Goal: Complete application form: Complete application form

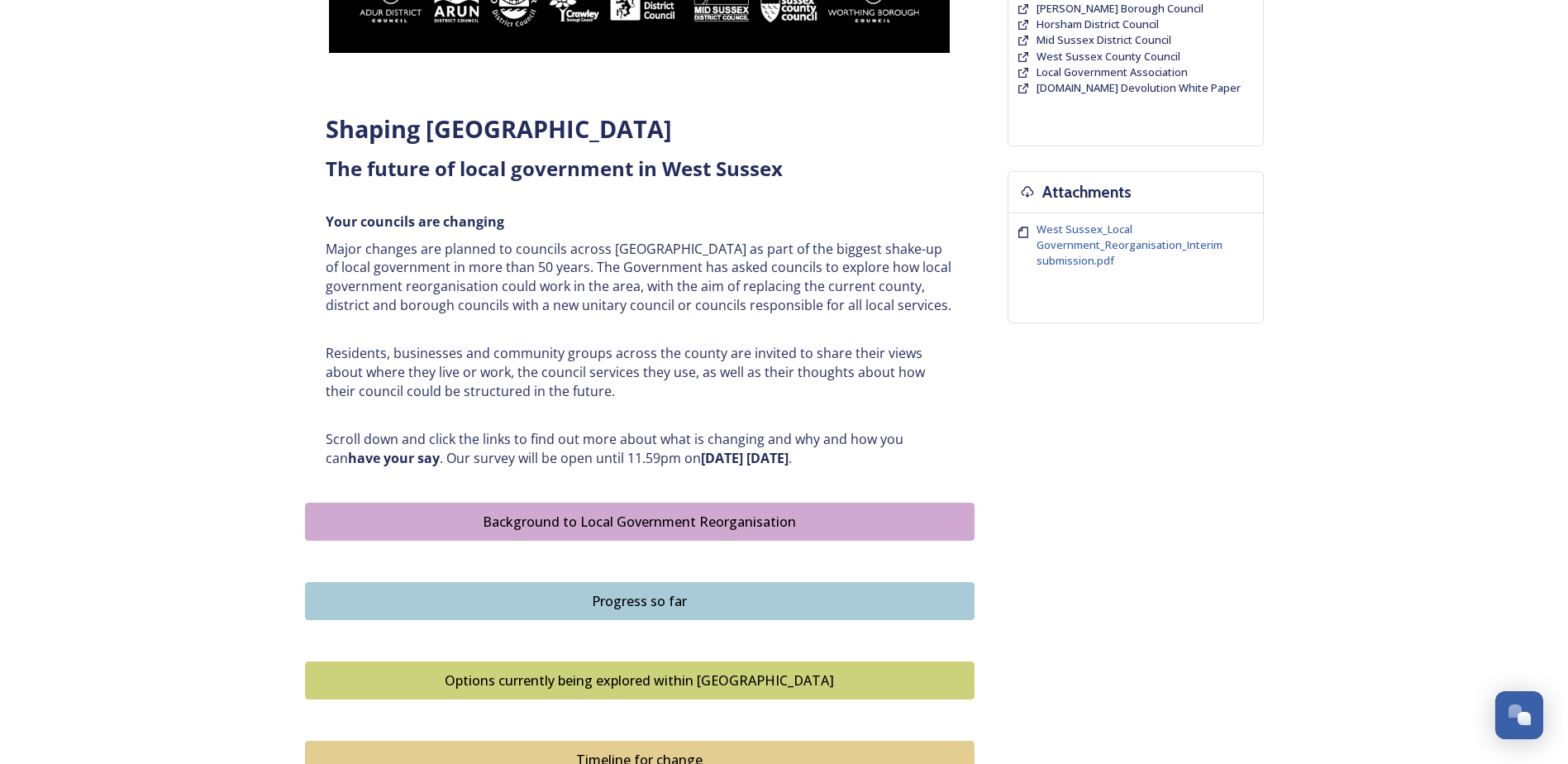
scroll to position [661, 0]
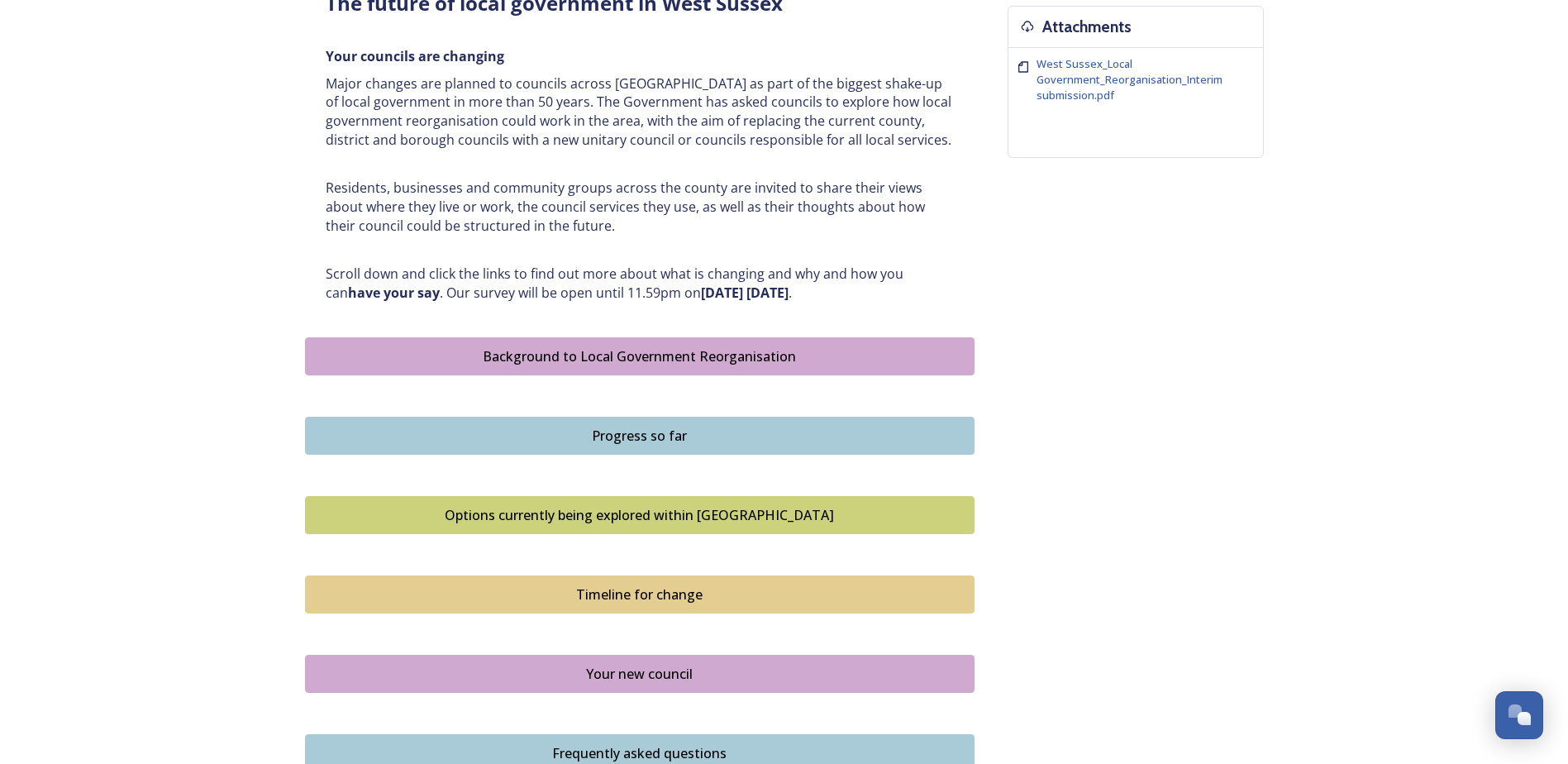
click at [668, 364] on div "Background to Local Government Reorganisation" at bounding box center [640, 356] width 651 height 20
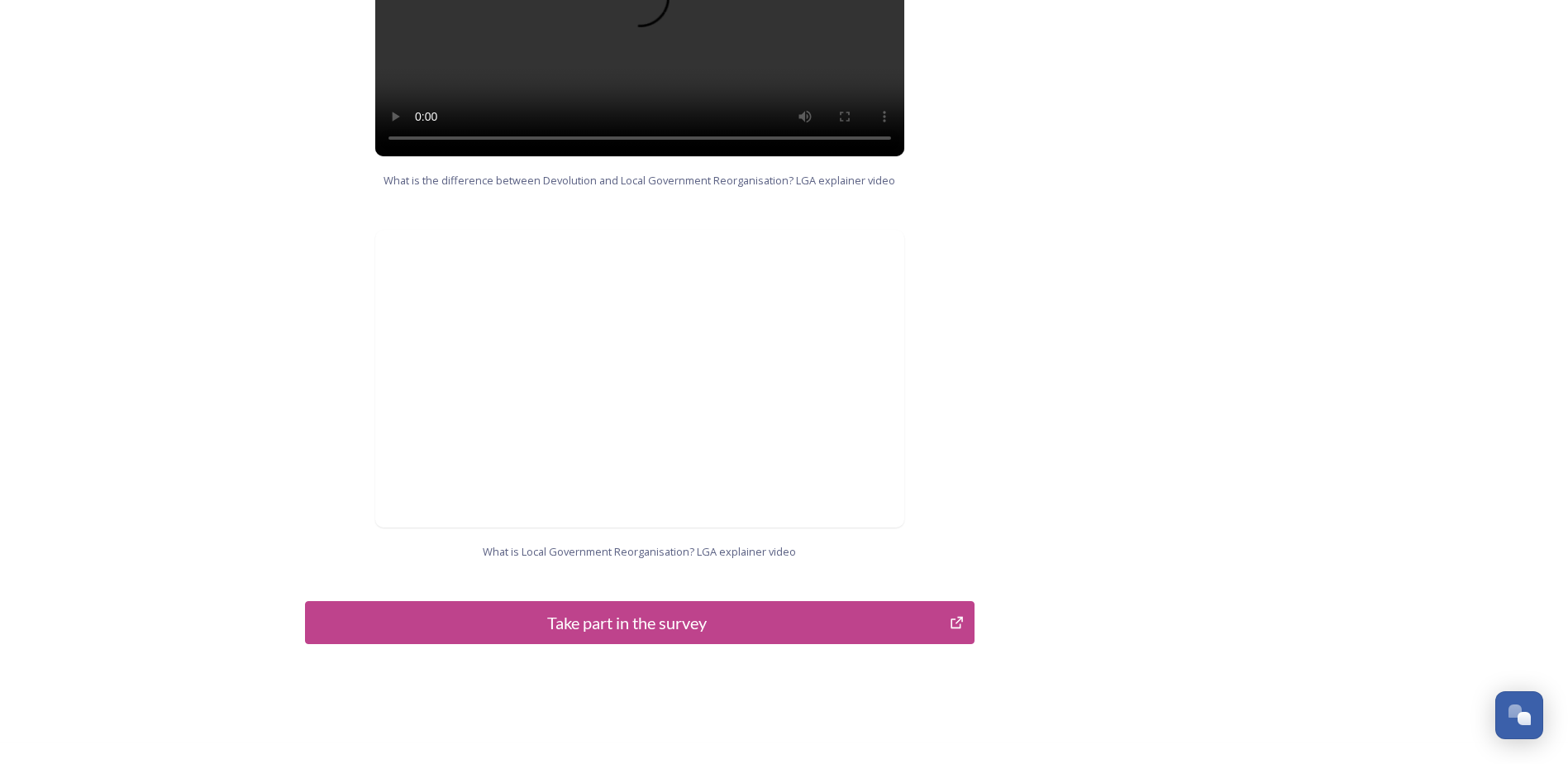
scroll to position [1580, 0]
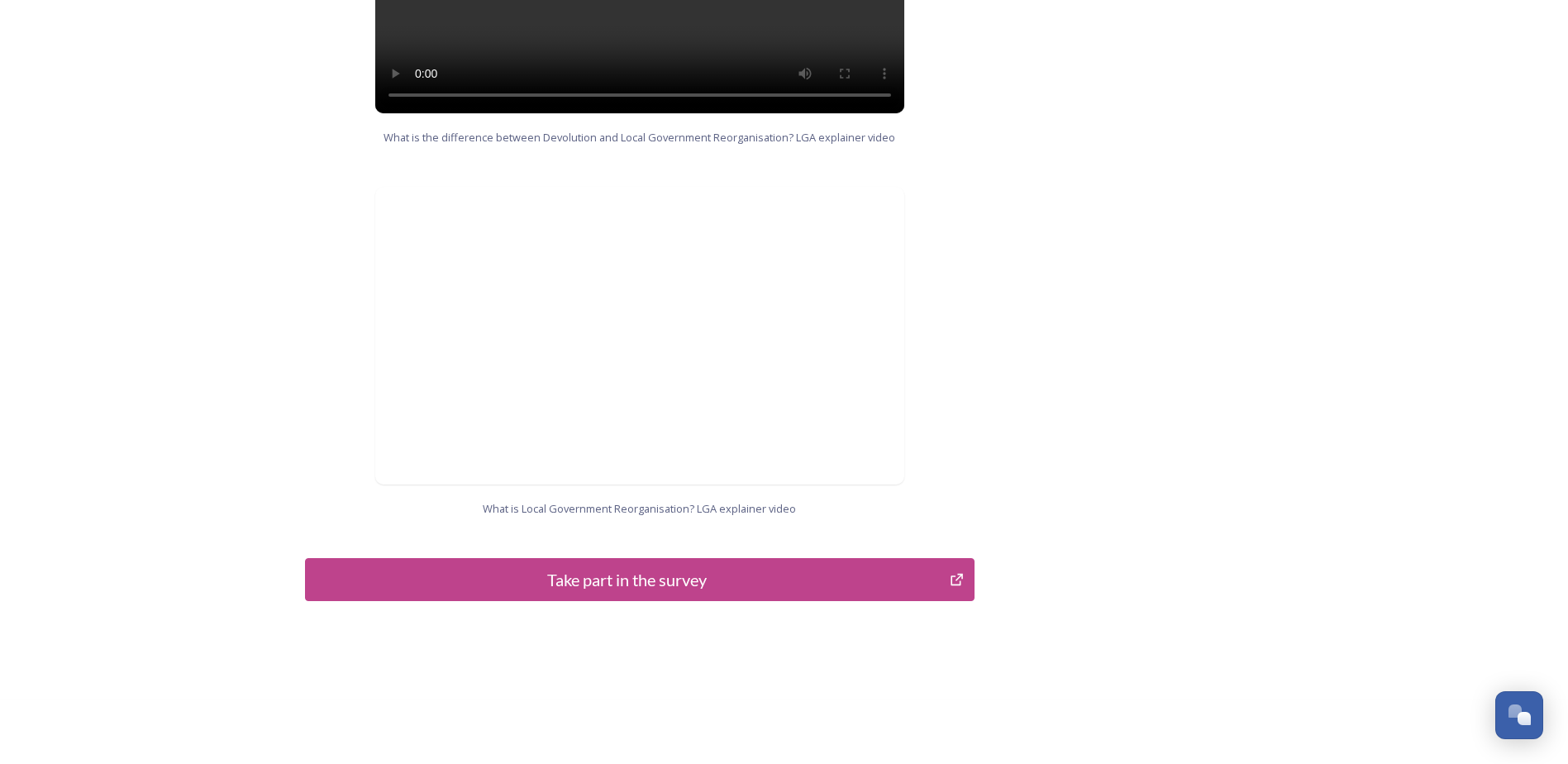
click at [486, 567] on div "Take part in the survey" at bounding box center [627, 579] width 627 height 25
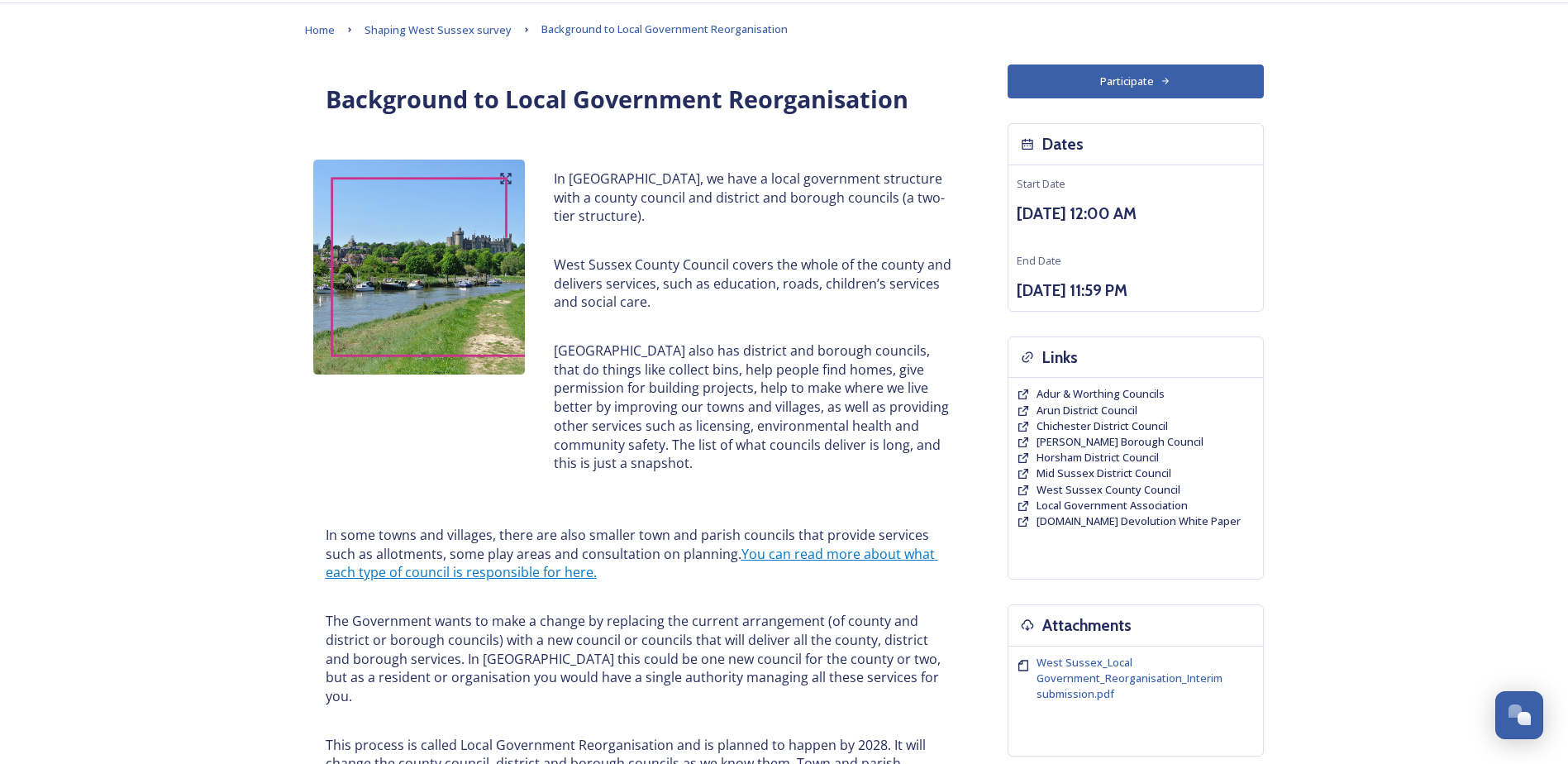
scroll to position [92, 0]
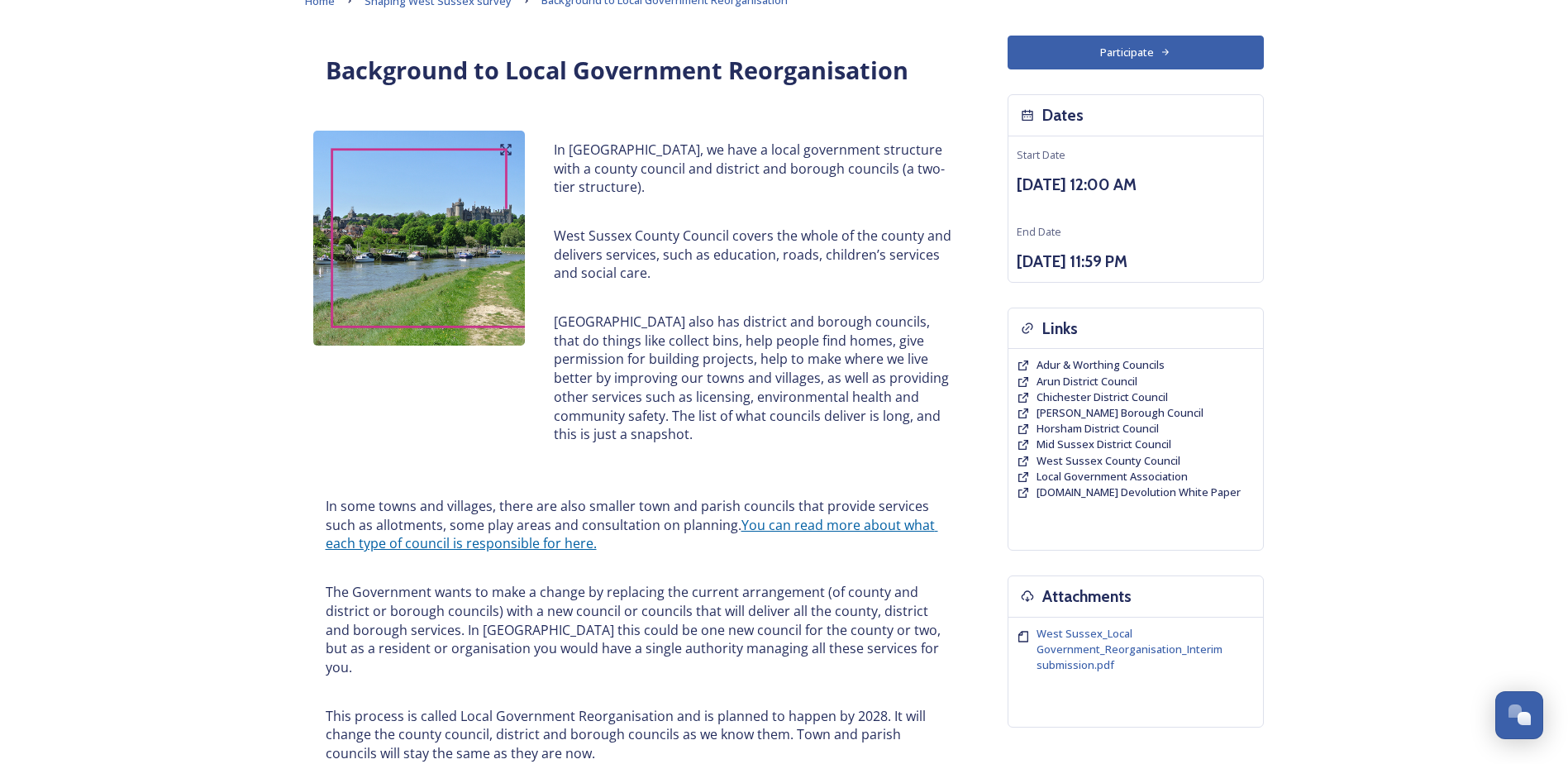
click at [844, 532] on link "You can read more about what each type of council is responsible for here." at bounding box center [632, 535] width 612 height 37
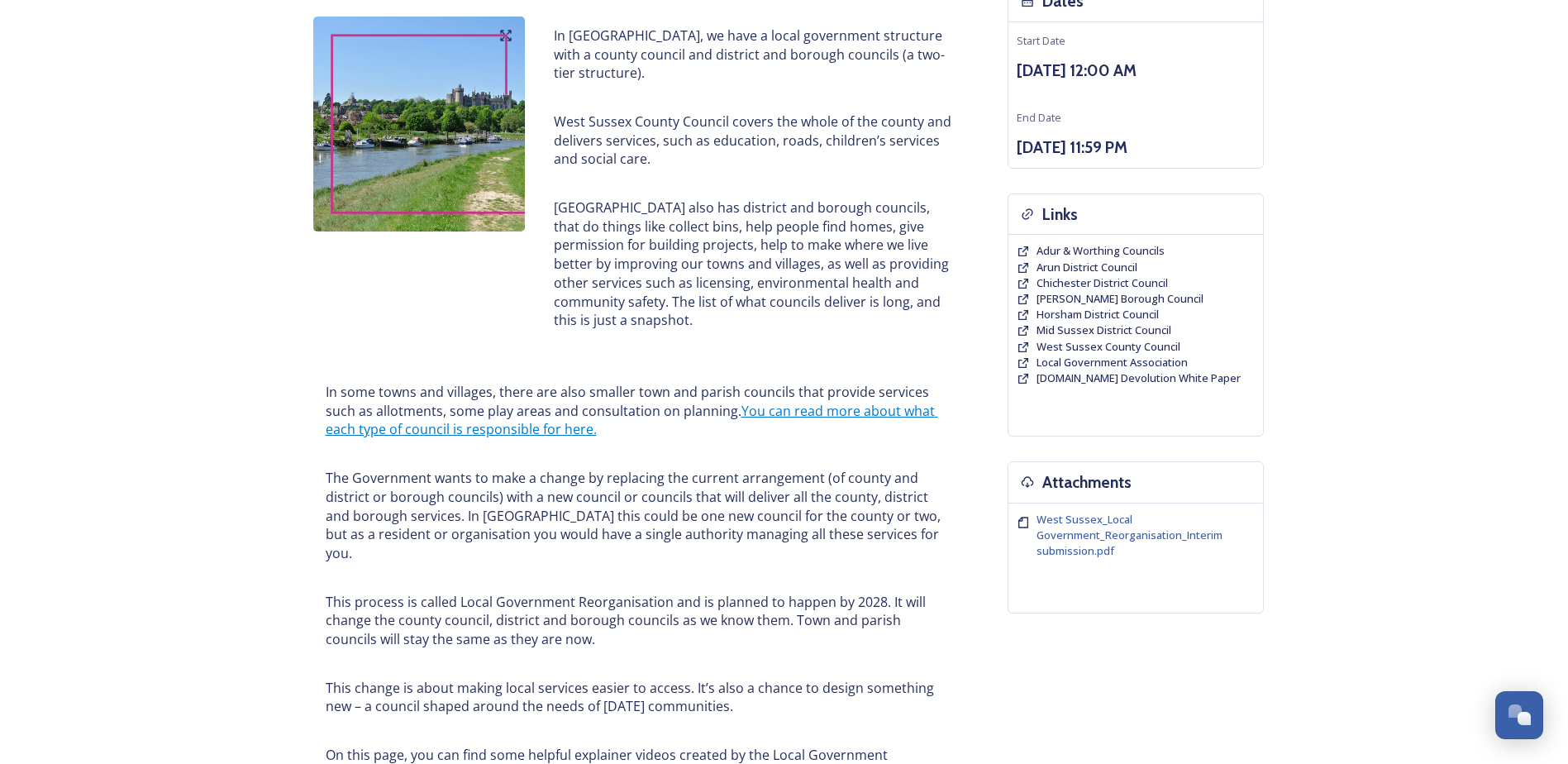
scroll to position [0, 0]
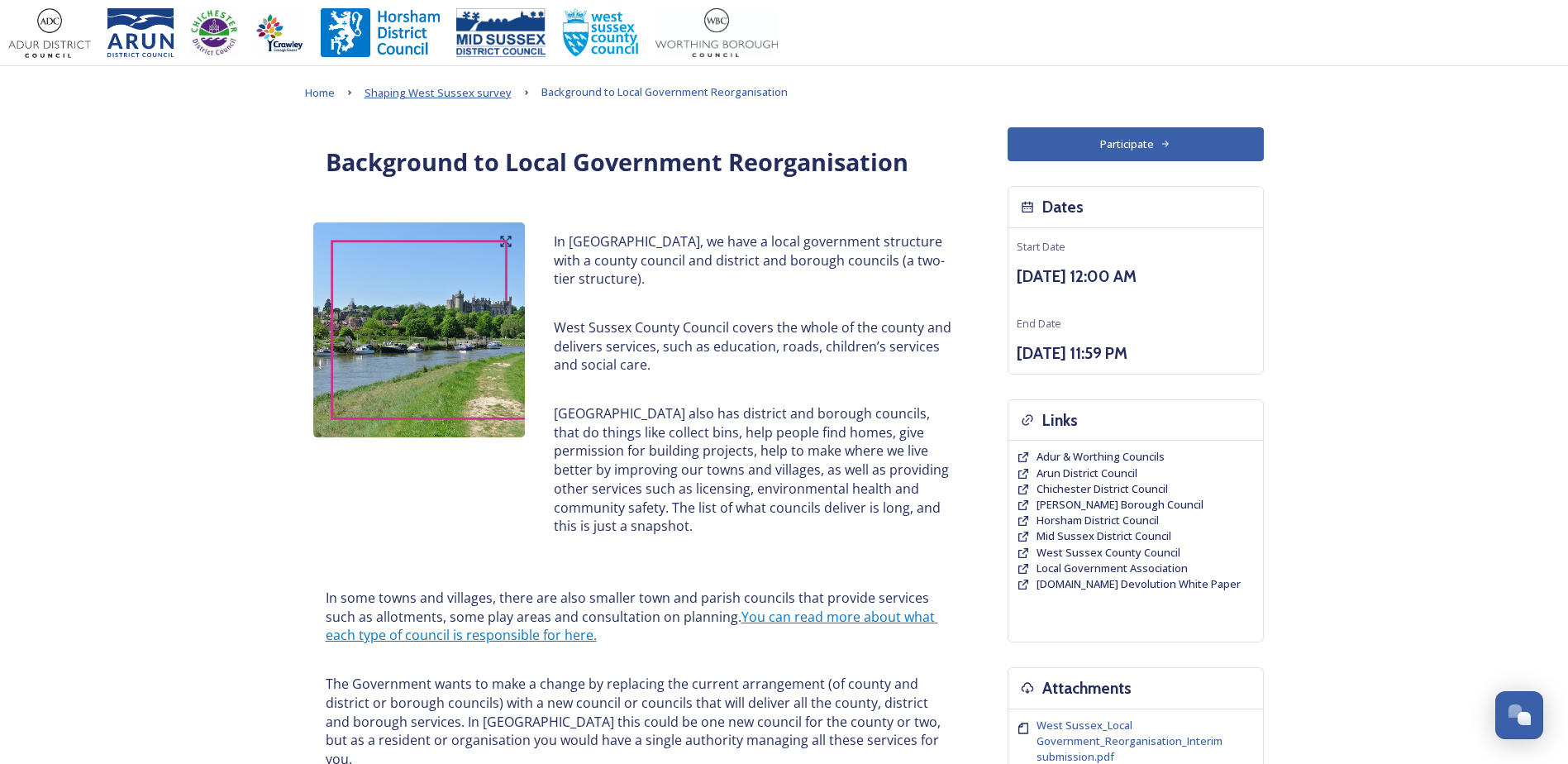
click at [449, 94] on span "Shaping West Sussex survey" at bounding box center [438, 92] width 147 height 15
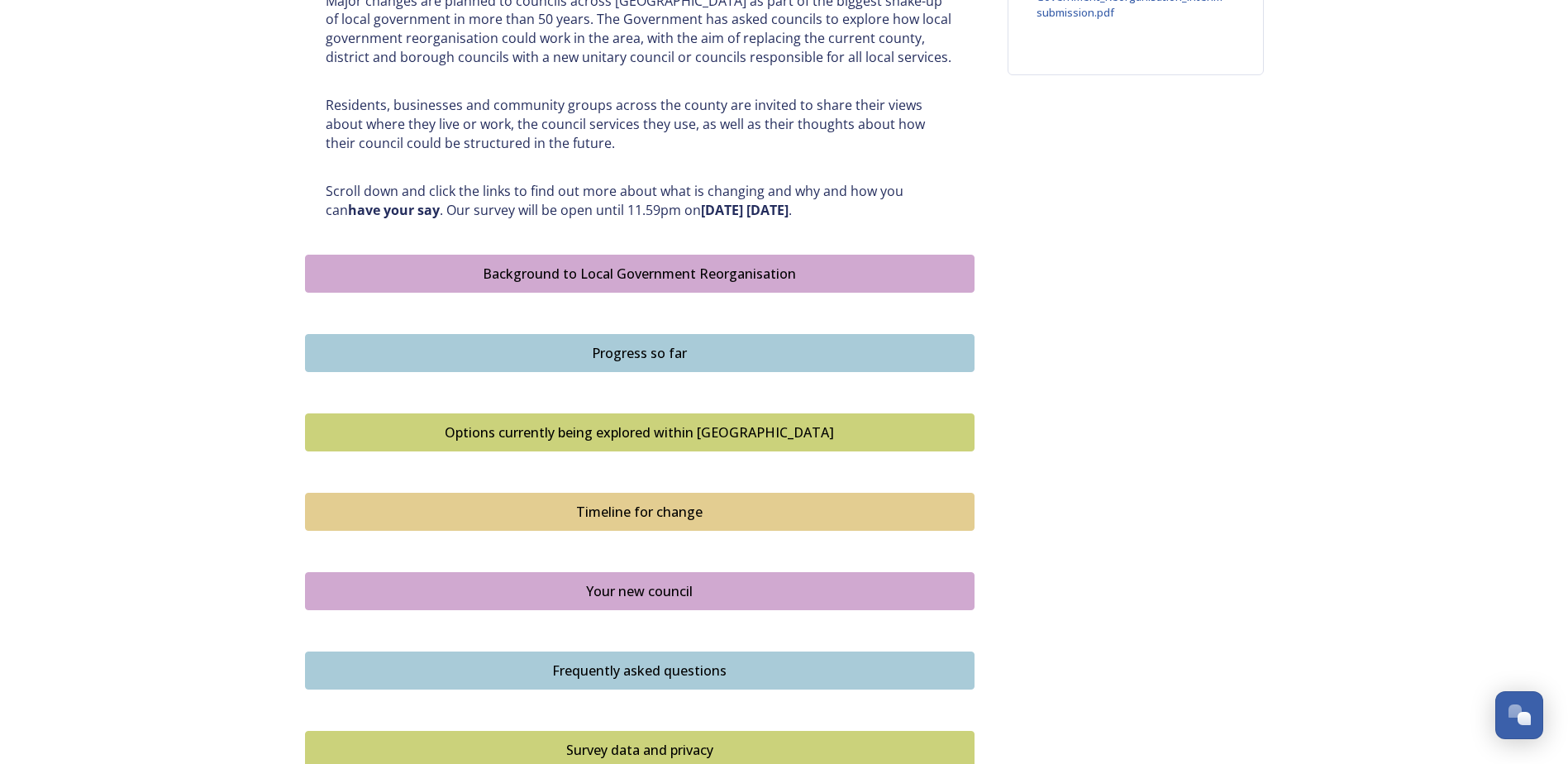
scroll to position [909, 0]
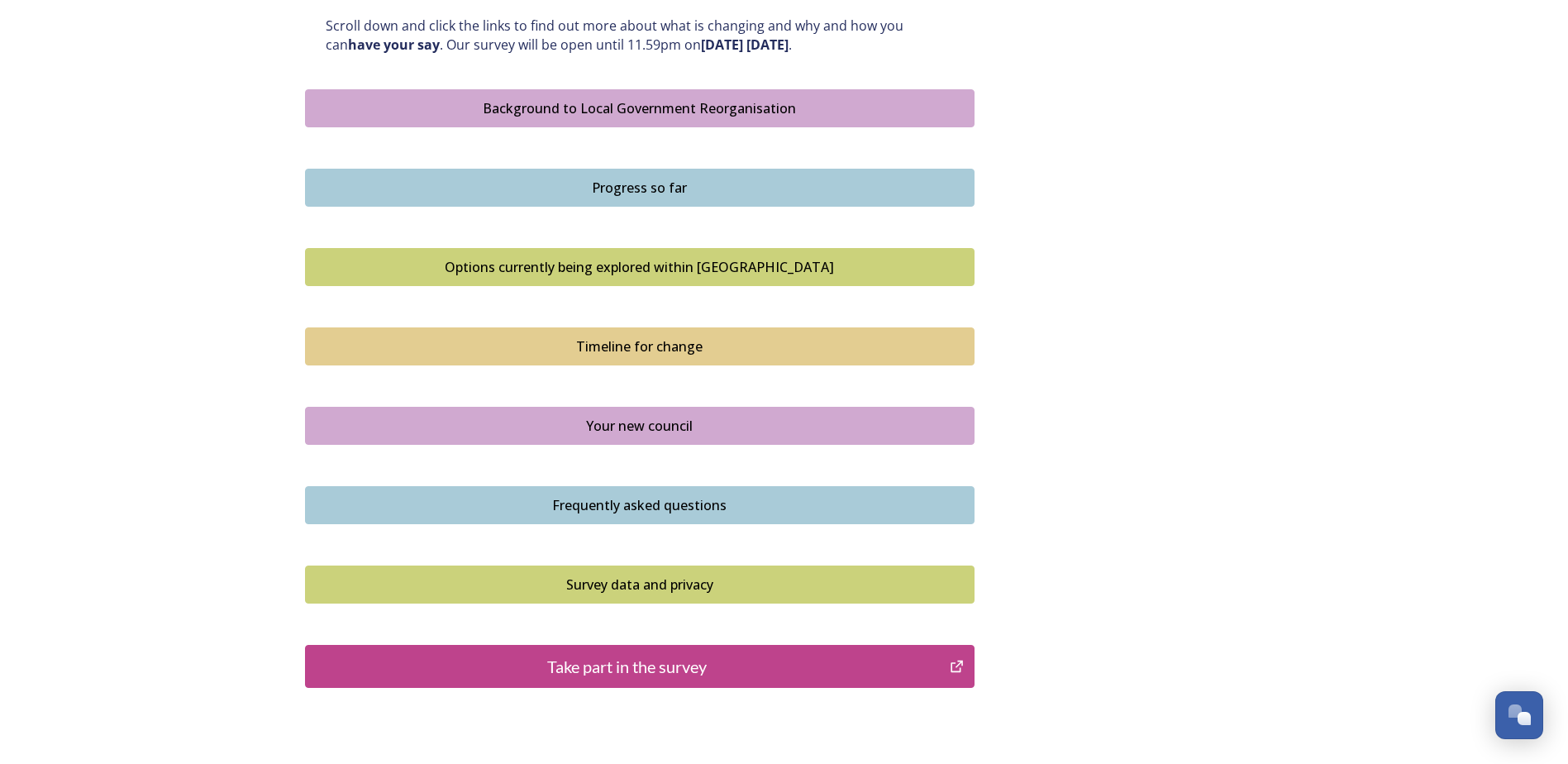
click at [603, 511] on div "Frequently asked questions" at bounding box center [640, 505] width 651 height 20
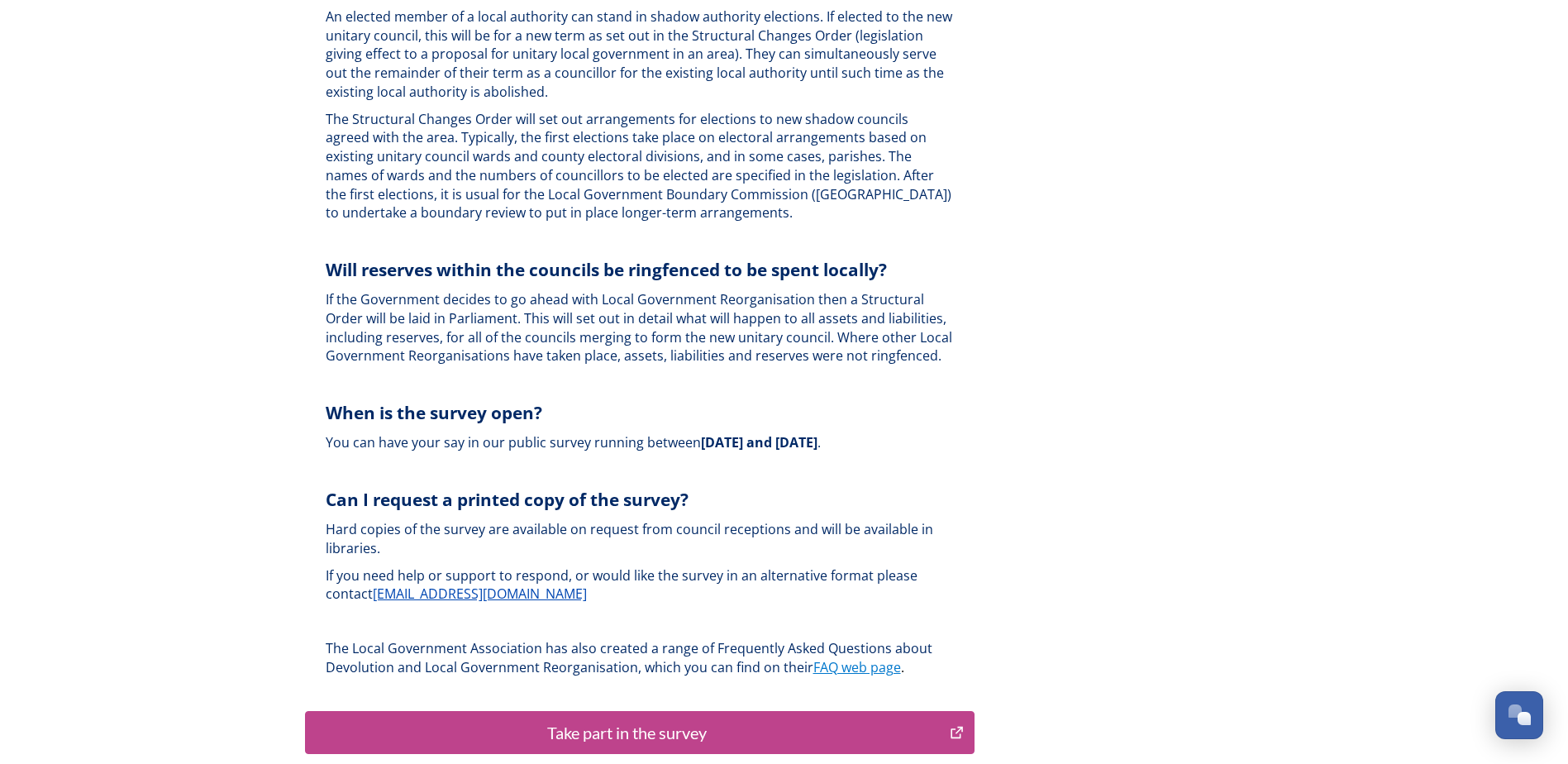
scroll to position [4846, 0]
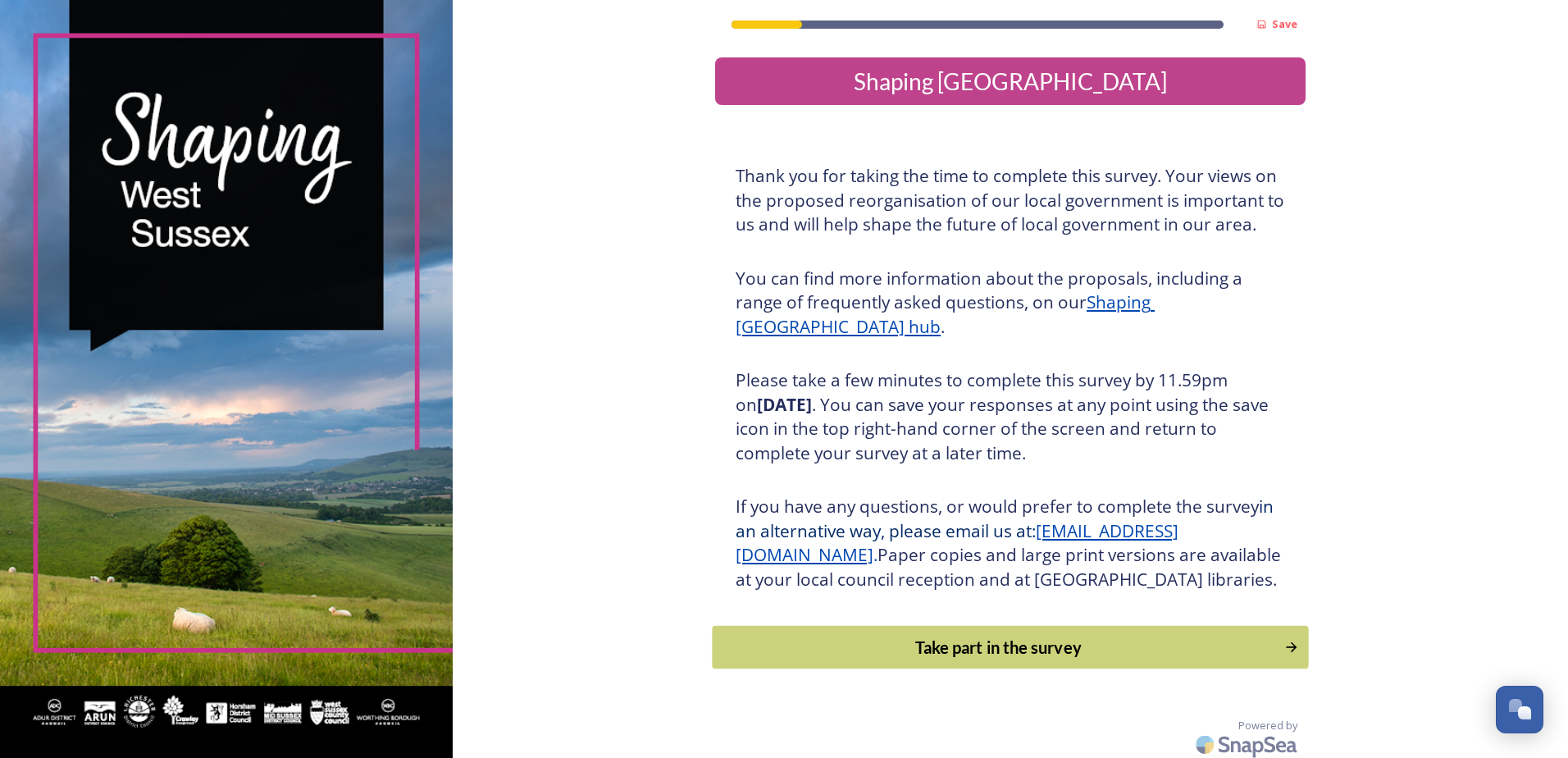
click at [846, 650] on button "Take part in the survey" at bounding box center [1009, 647] width 596 height 43
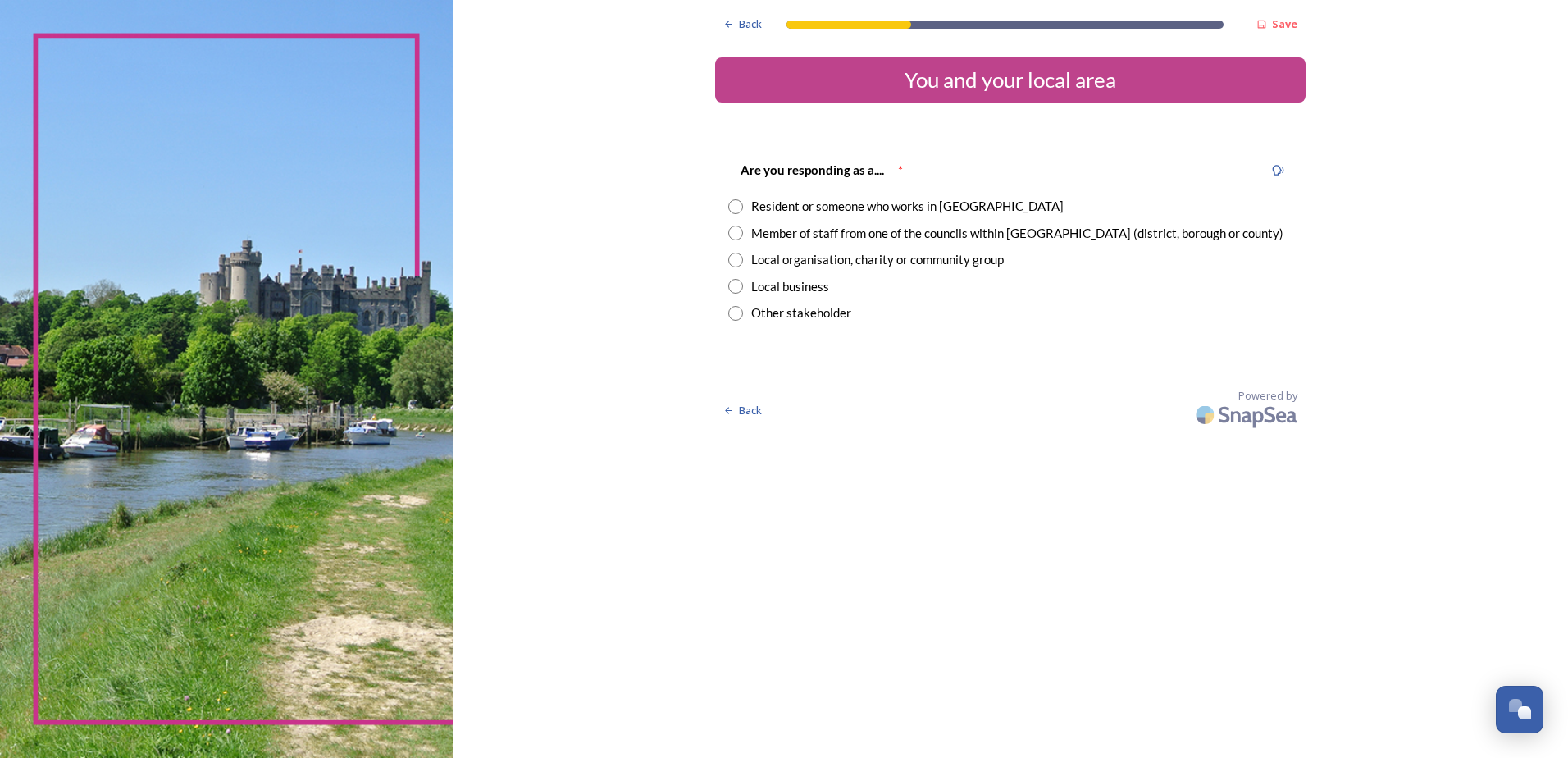
click at [738, 208] on input "radio" at bounding box center [736, 206] width 15 height 15
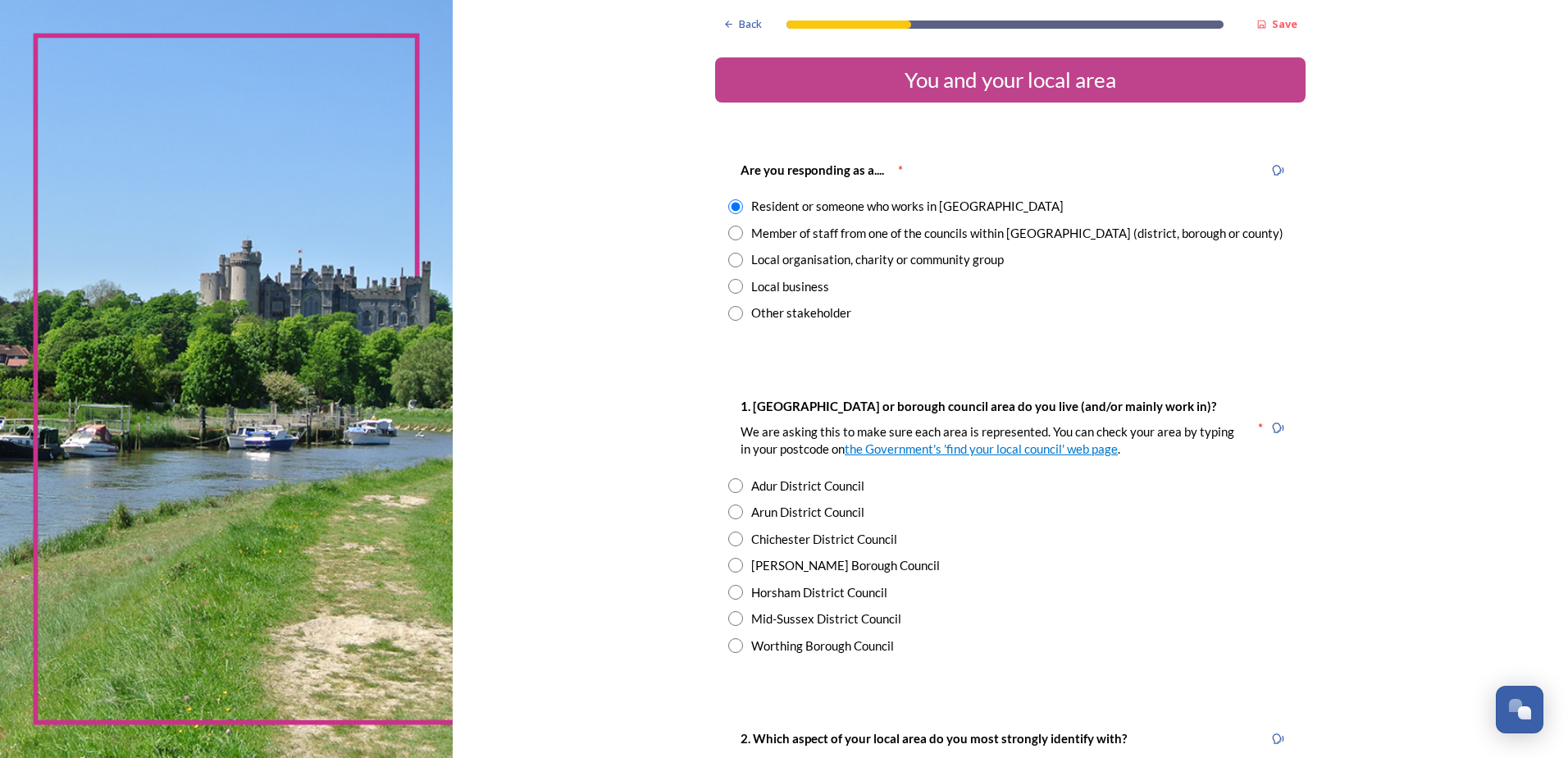
click at [729, 241] on div "Member of staff from one of the councils within West Sussex (district, borough …" at bounding box center [1010, 233] width 564 height 19
radio input "false"
radio input "true"
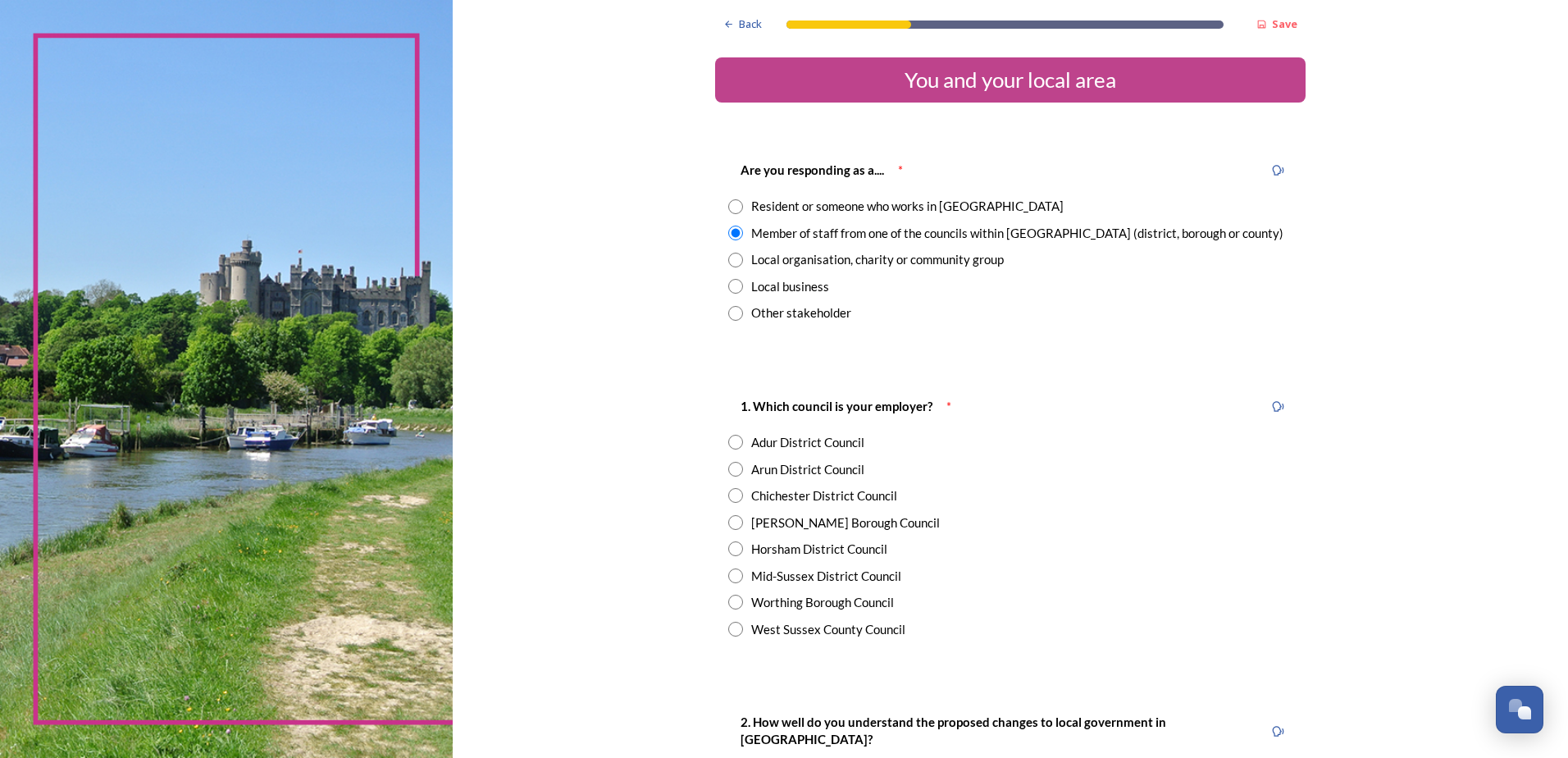
click at [732, 207] on input "radio" at bounding box center [736, 206] width 15 height 15
radio input "true"
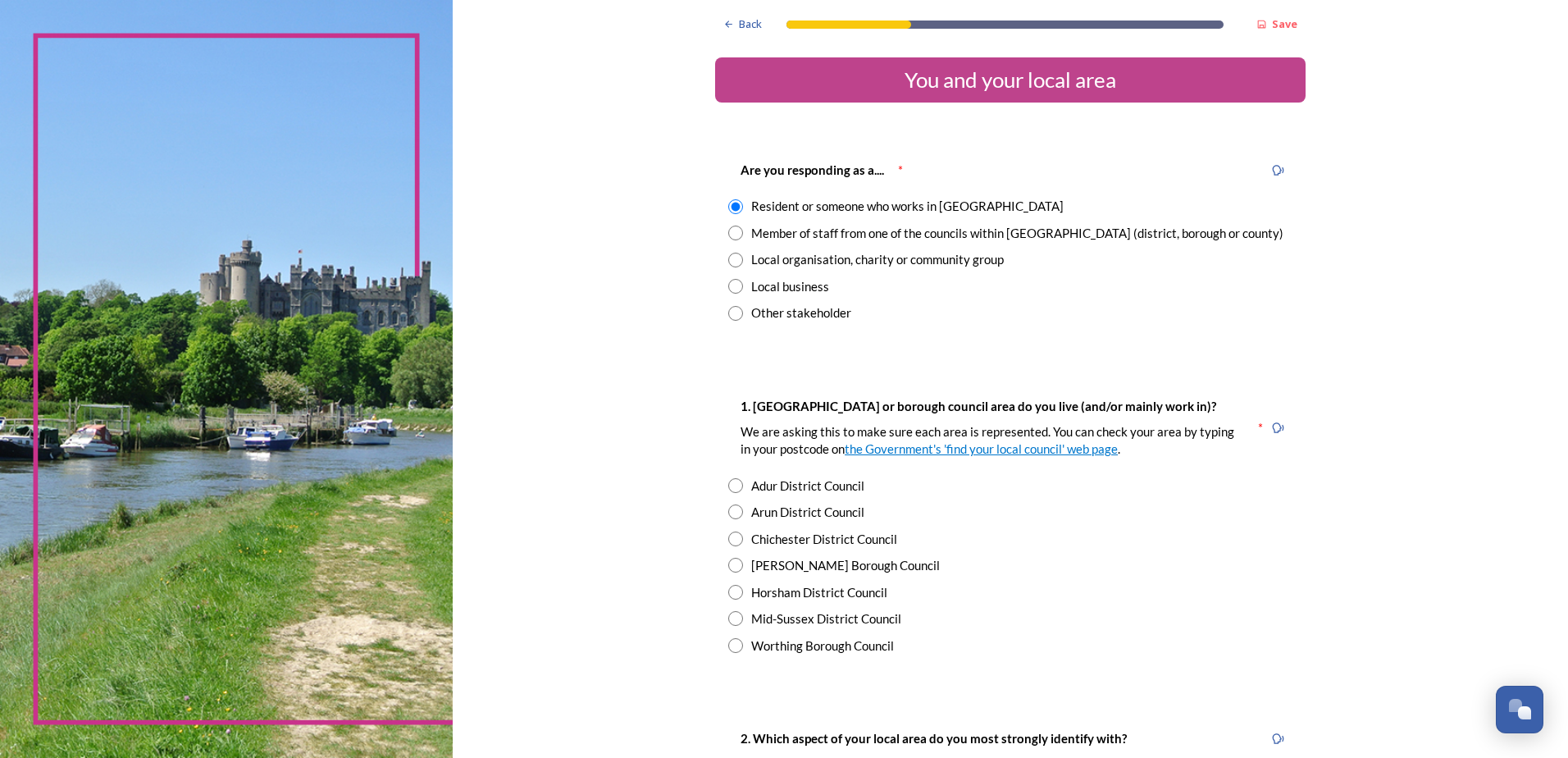
click at [732, 230] on input "radio" at bounding box center [736, 233] width 15 height 15
radio input "true"
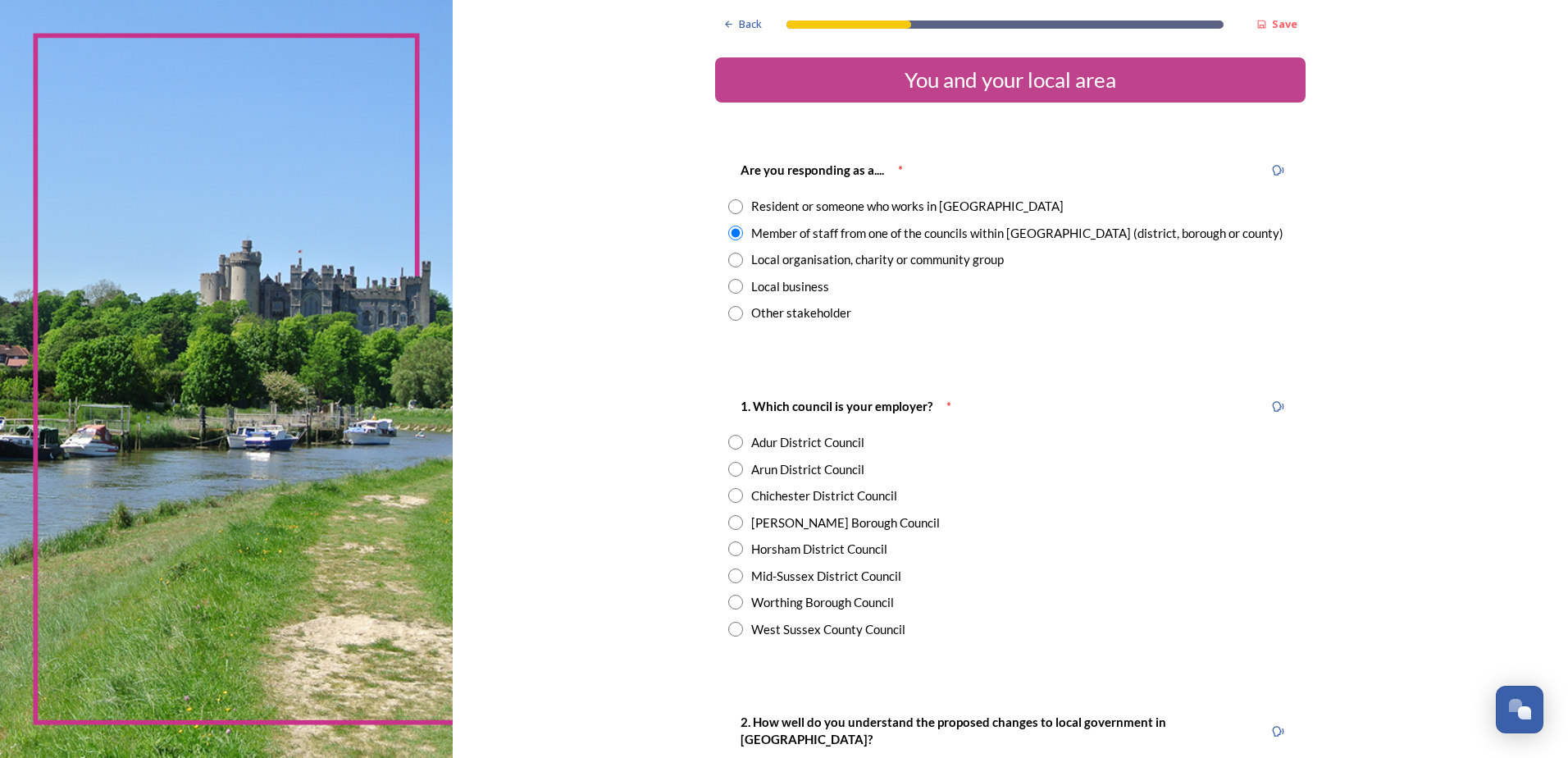
drag, startPoint x: 733, startPoint y: 473, endPoint x: 743, endPoint y: 470, distance: 10.4
click at [738, 472] on div "Arun District Council" at bounding box center [1010, 469] width 564 height 19
radio input "true"
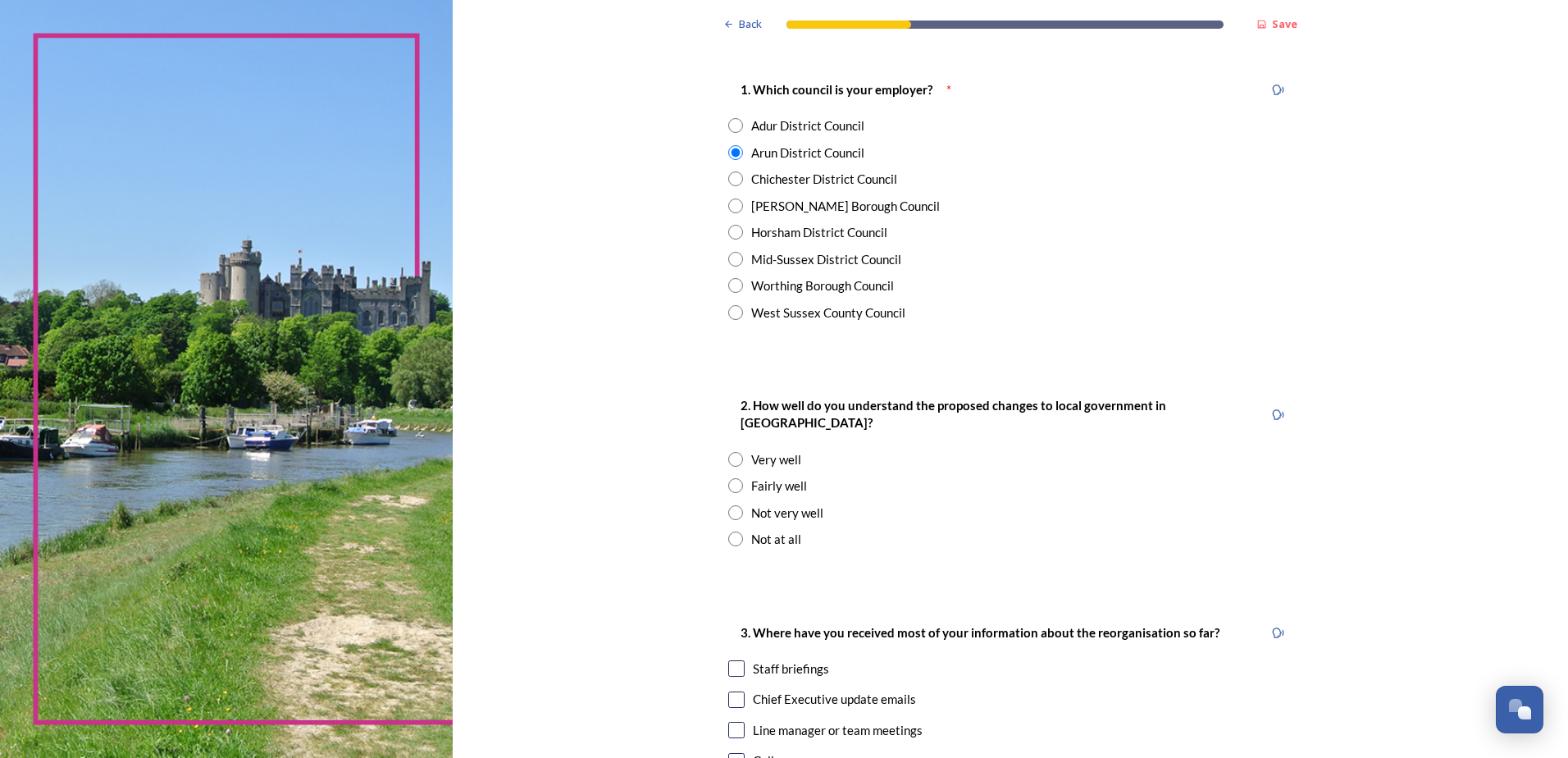
scroll to position [329, 0]
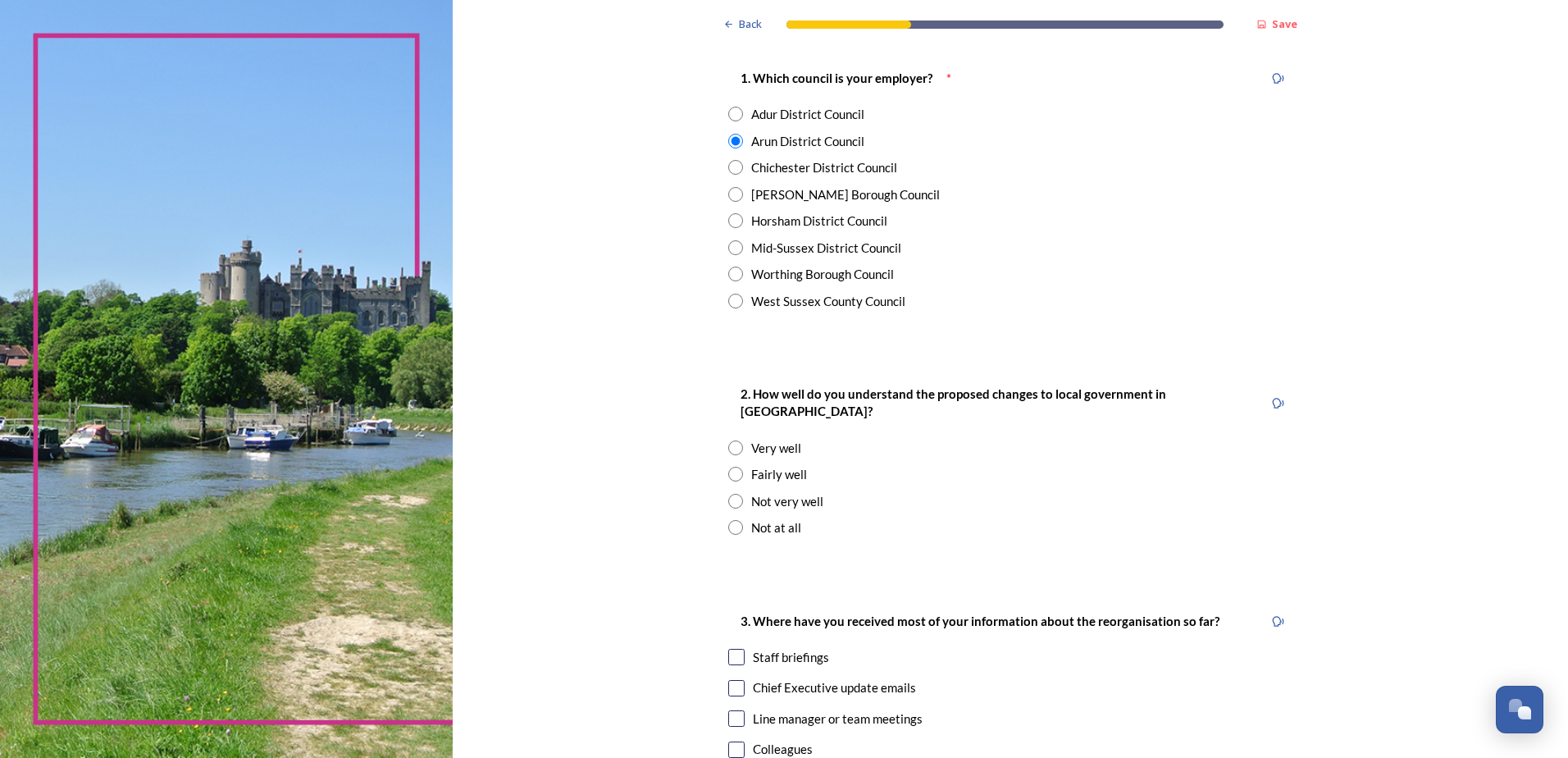
click at [733, 467] on input "radio" at bounding box center [736, 474] width 15 height 15
radio input "true"
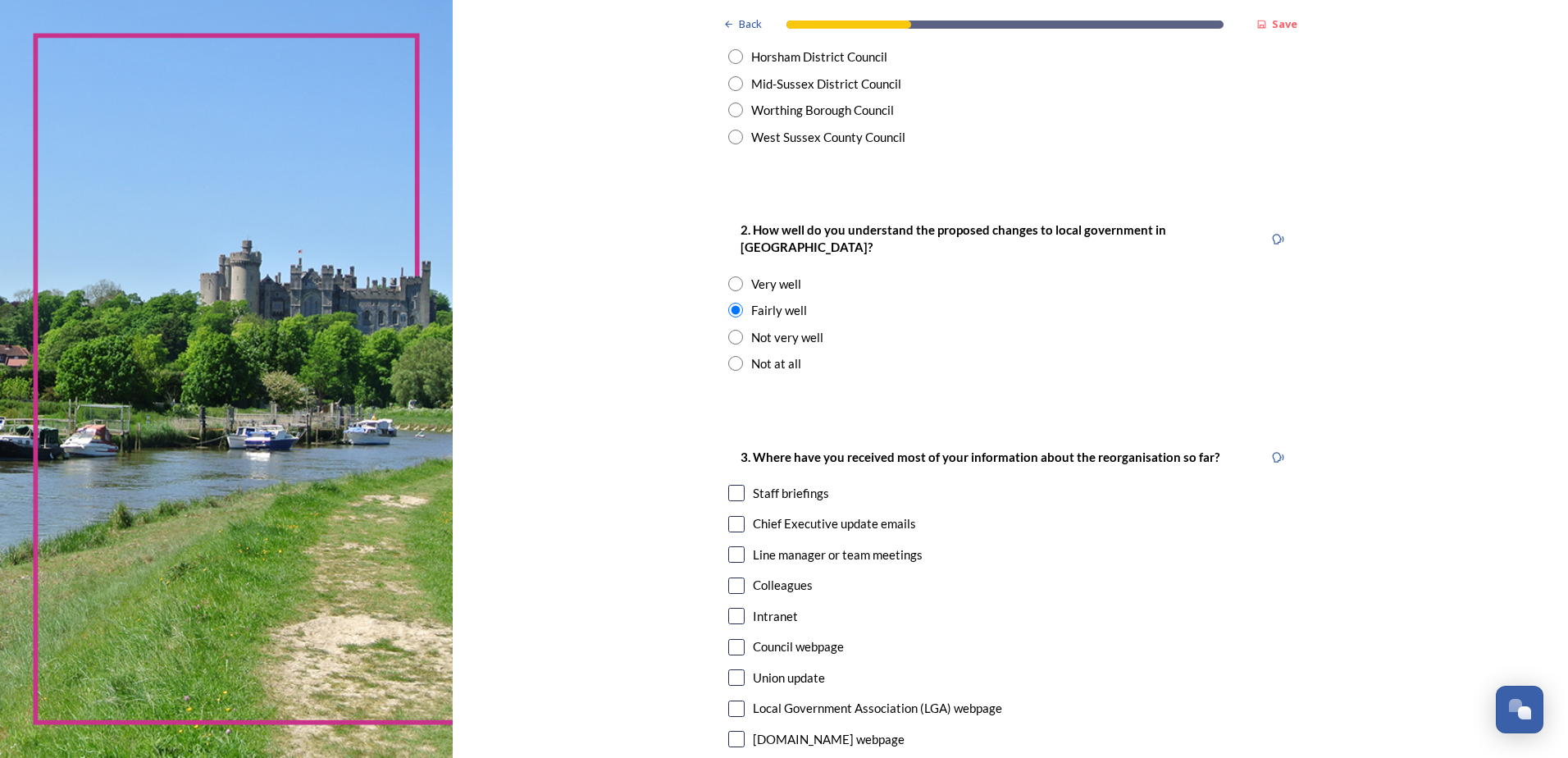
scroll to position [574, 0]
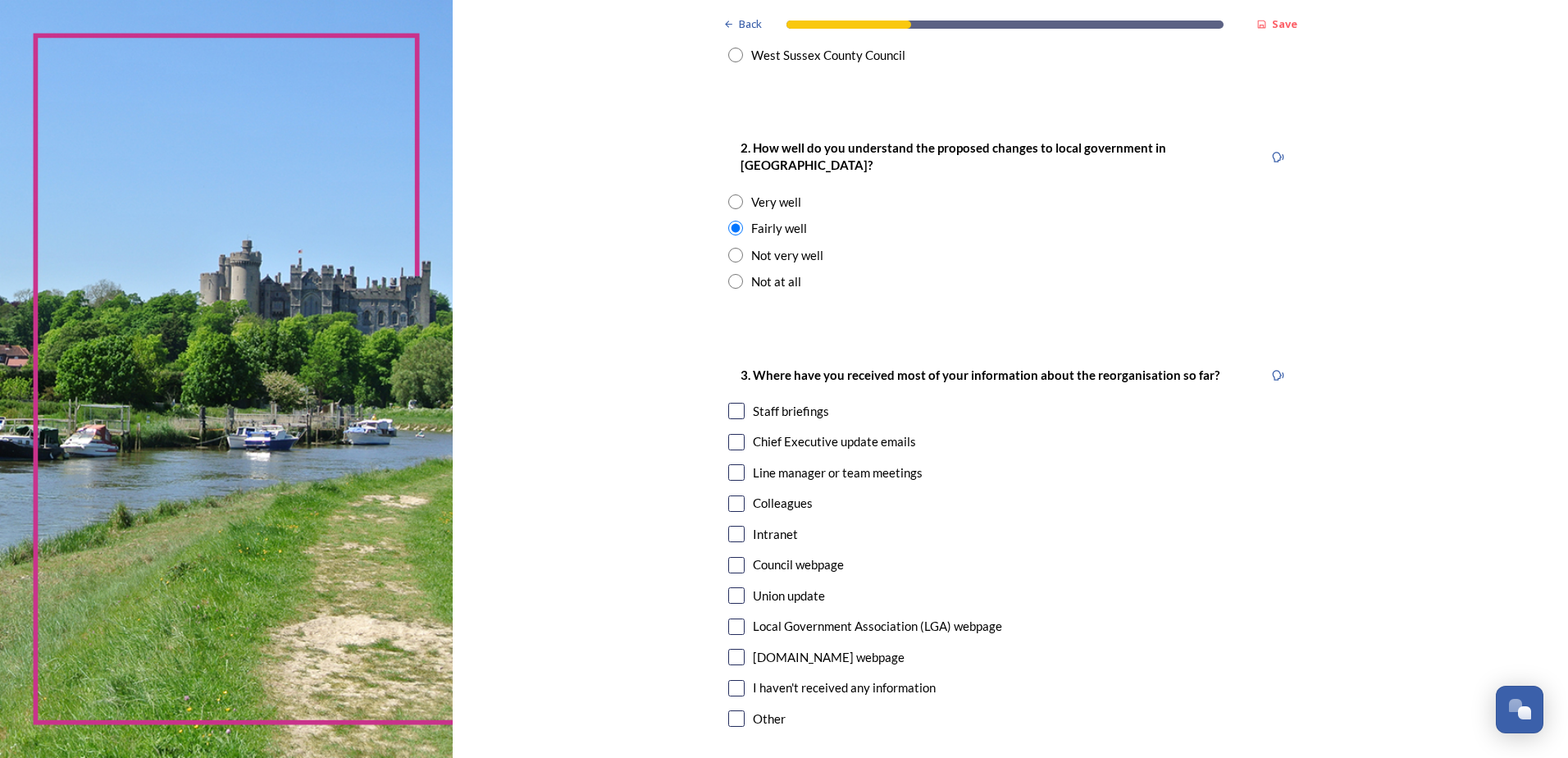
click at [738, 403] on input "checkbox" at bounding box center [737, 411] width 17 height 17
checkbox input "true"
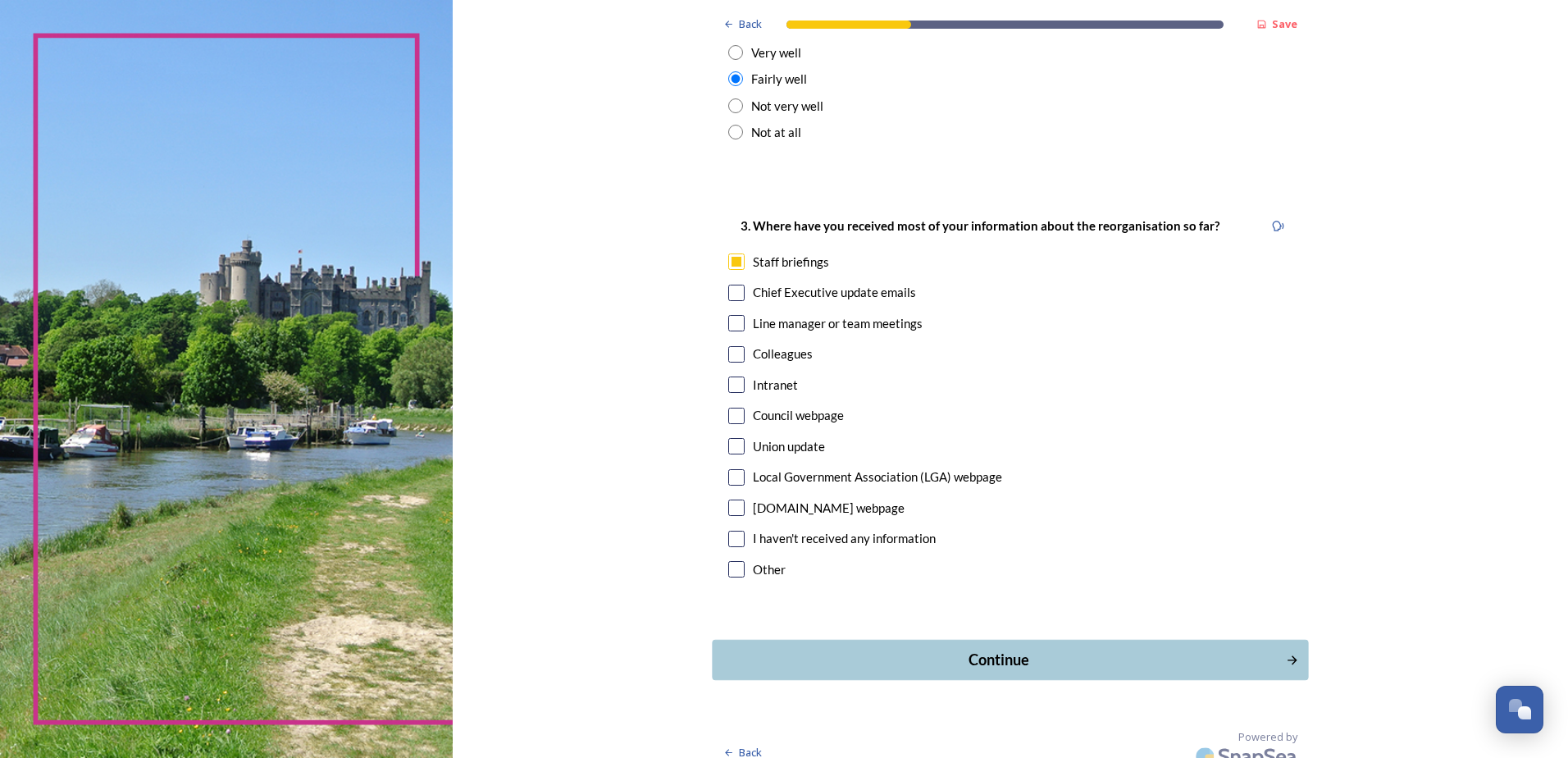
click at [993, 649] on div "Continue" at bounding box center [999, 660] width 555 height 22
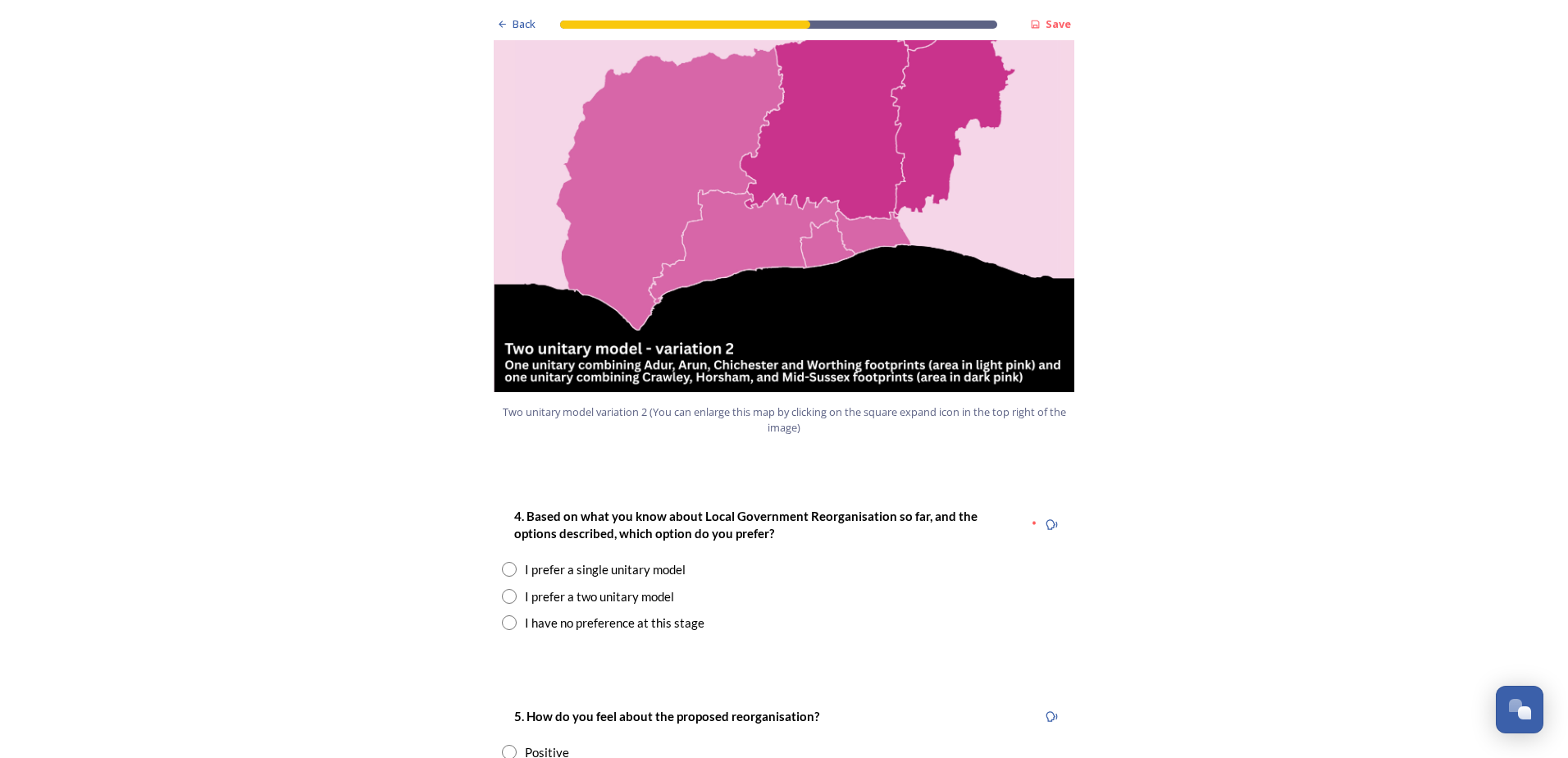
scroll to position [1805, 0]
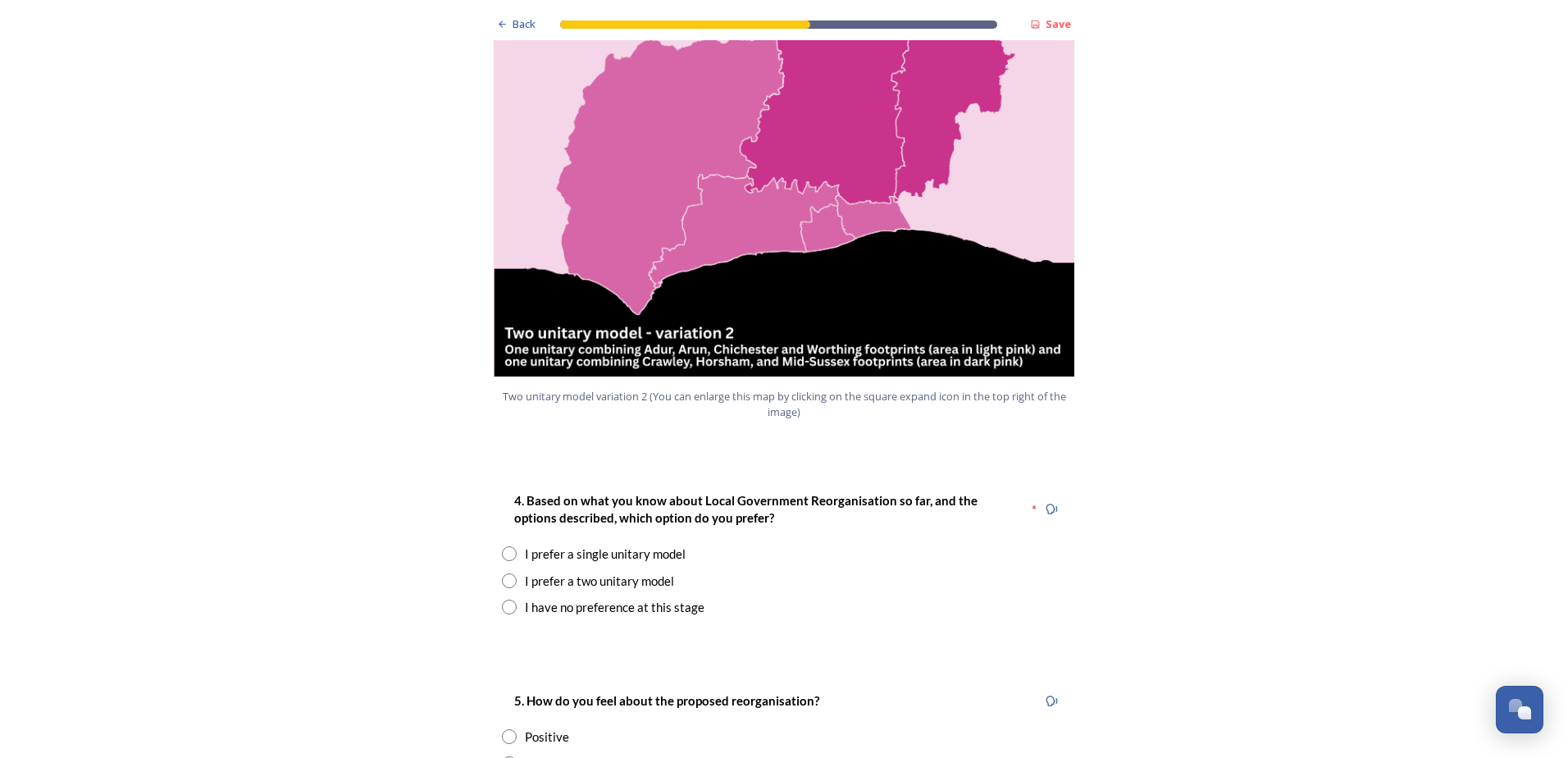
drag, startPoint x: 498, startPoint y: 560, endPoint x: 922, endPoint y: 583, distance: 424.6
click at [508, 599] on input "radio" at bounding box center [509, 607] width 15 height 15
radio input "true"
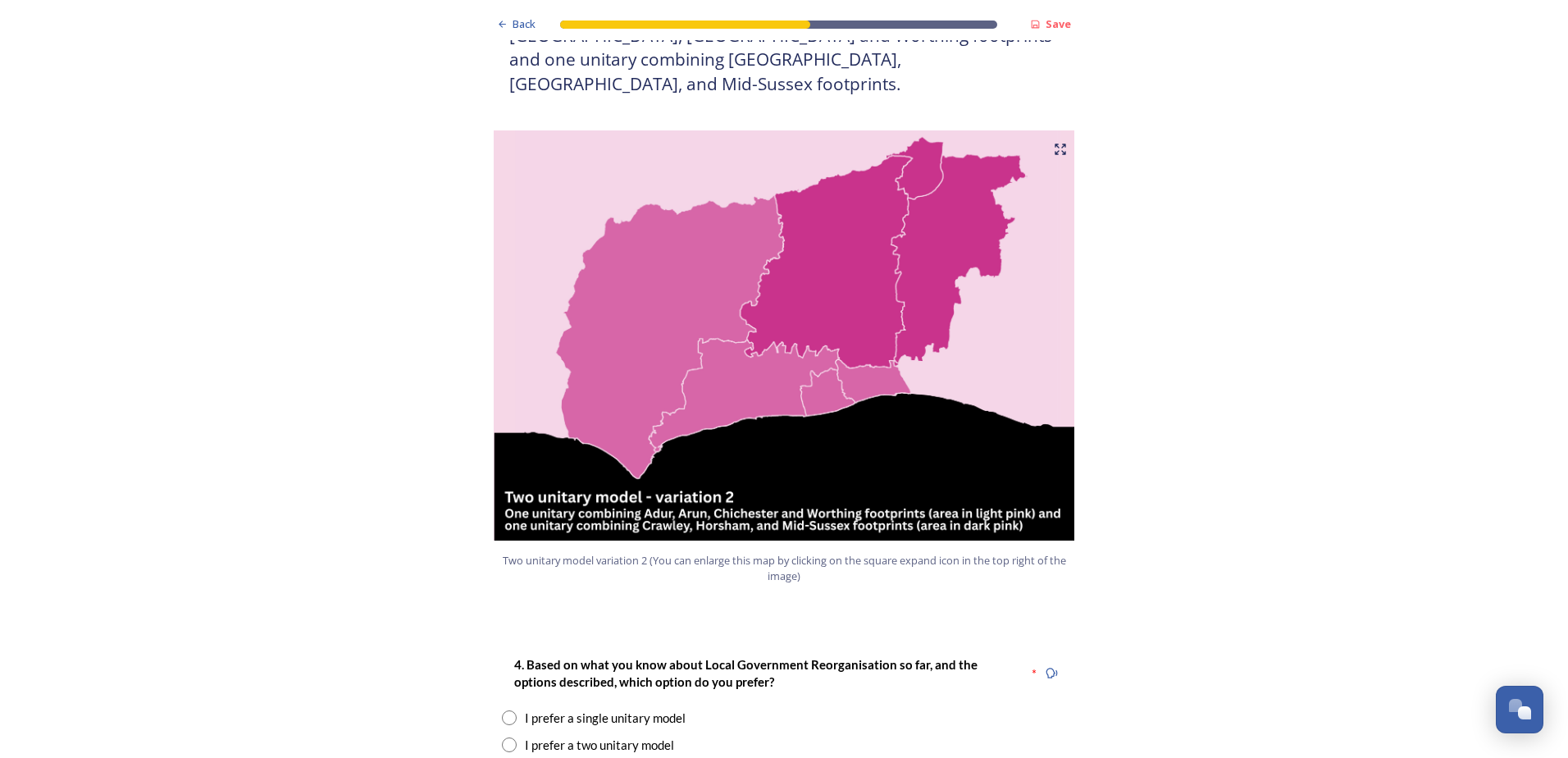
scroll to position [1968, 0]
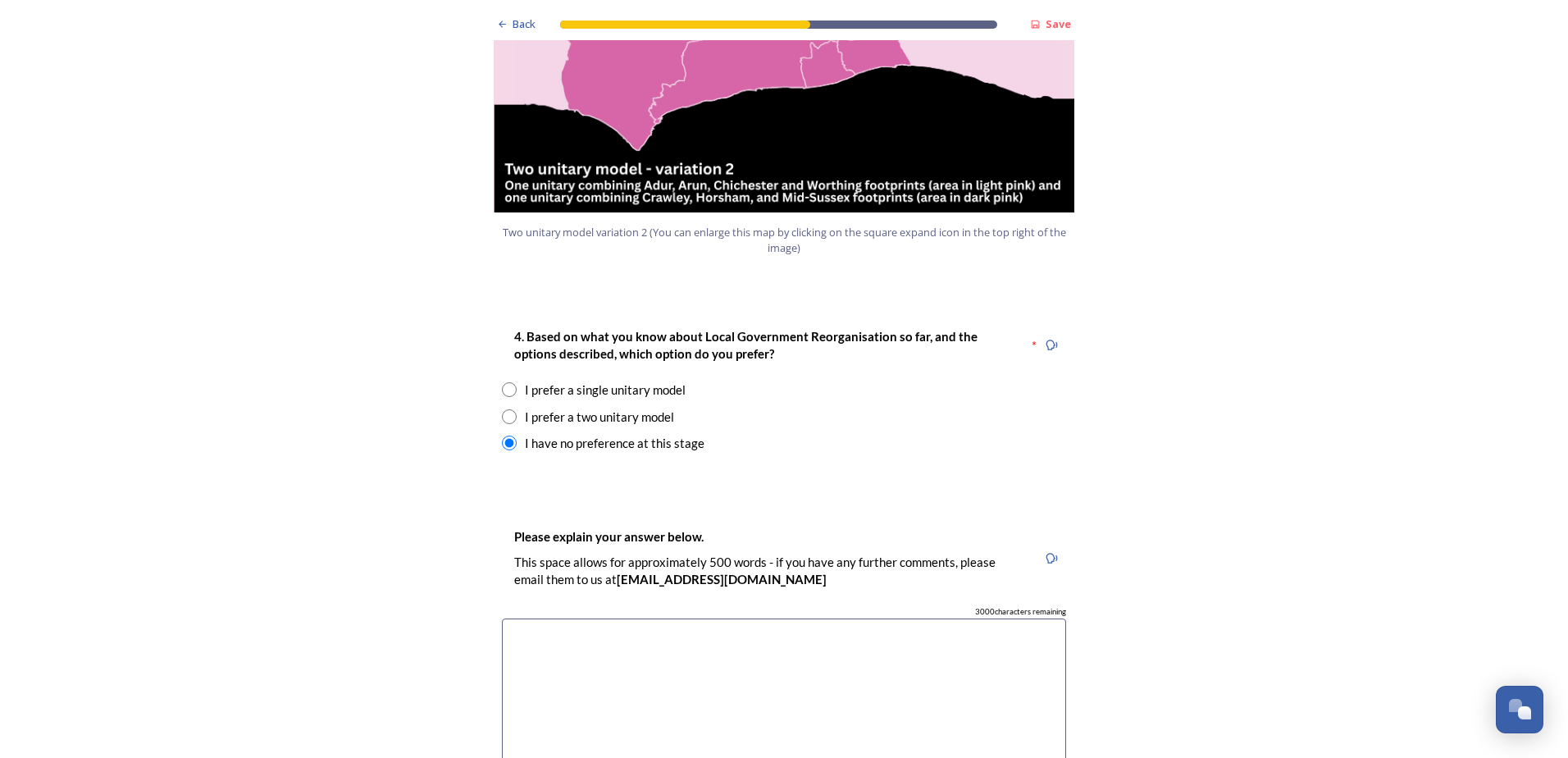
drag, startPoint x: 505, startPoint y: 373, endPoint x: 707, endPoint y: 397, distance: 203.4
click at [506, 409] on input "radio" at bounding box center [509, 416] width 15 height 15
radio input "true"
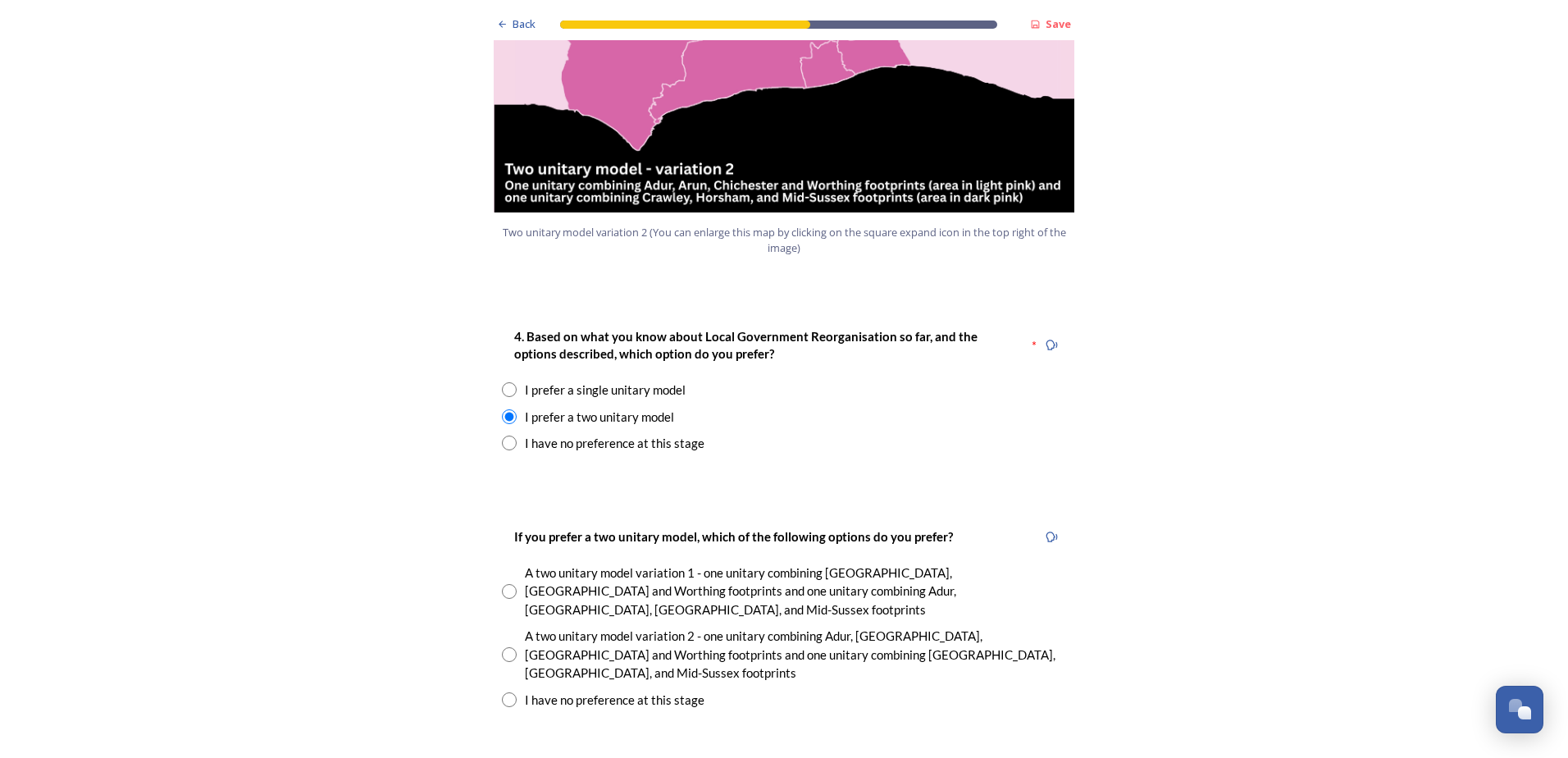
click at [503, 647] on input "radio" at bounding box center [509, 654] width 15 height 15
radio input "true"
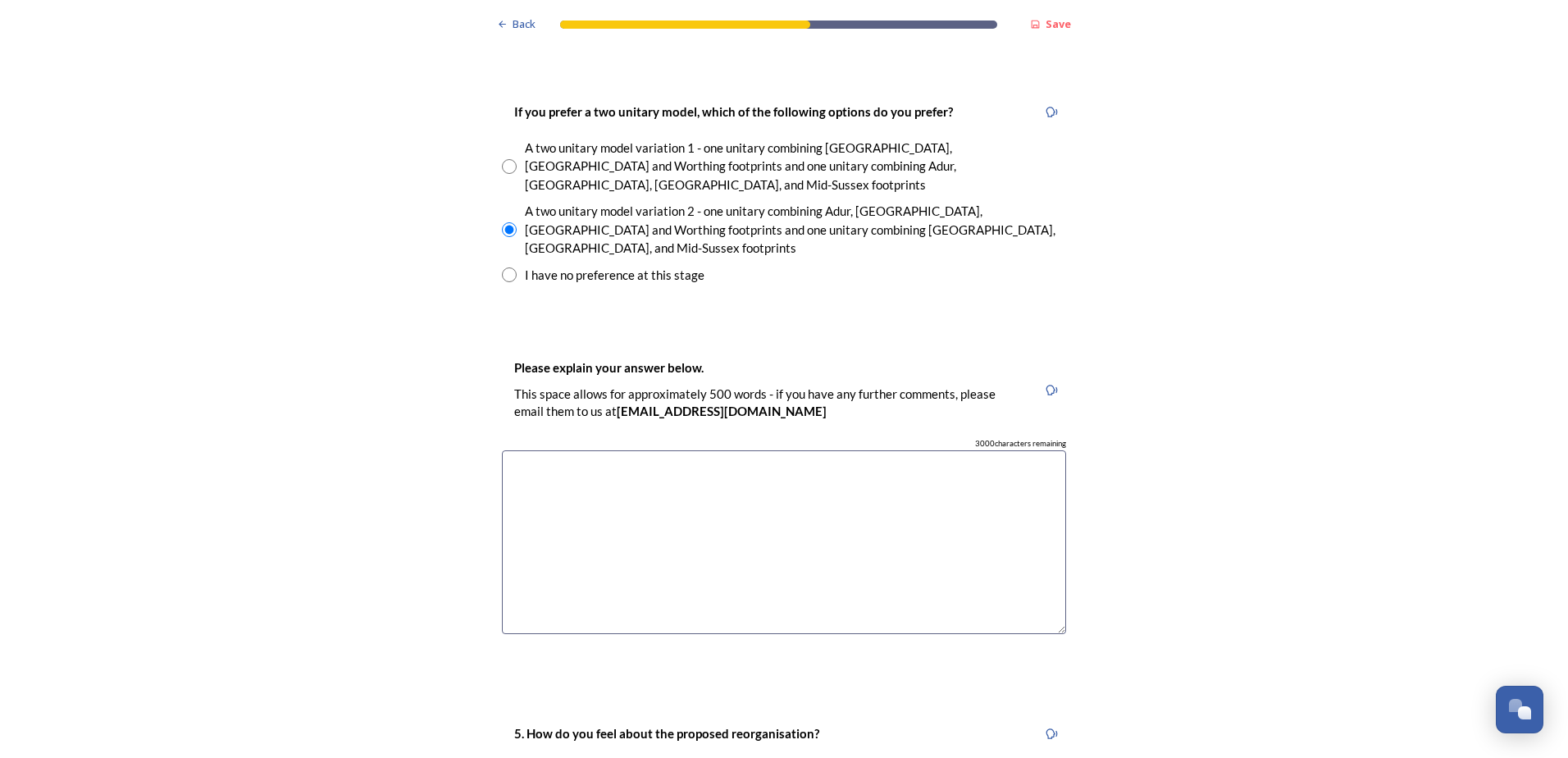
scroll to position [2378, 0]
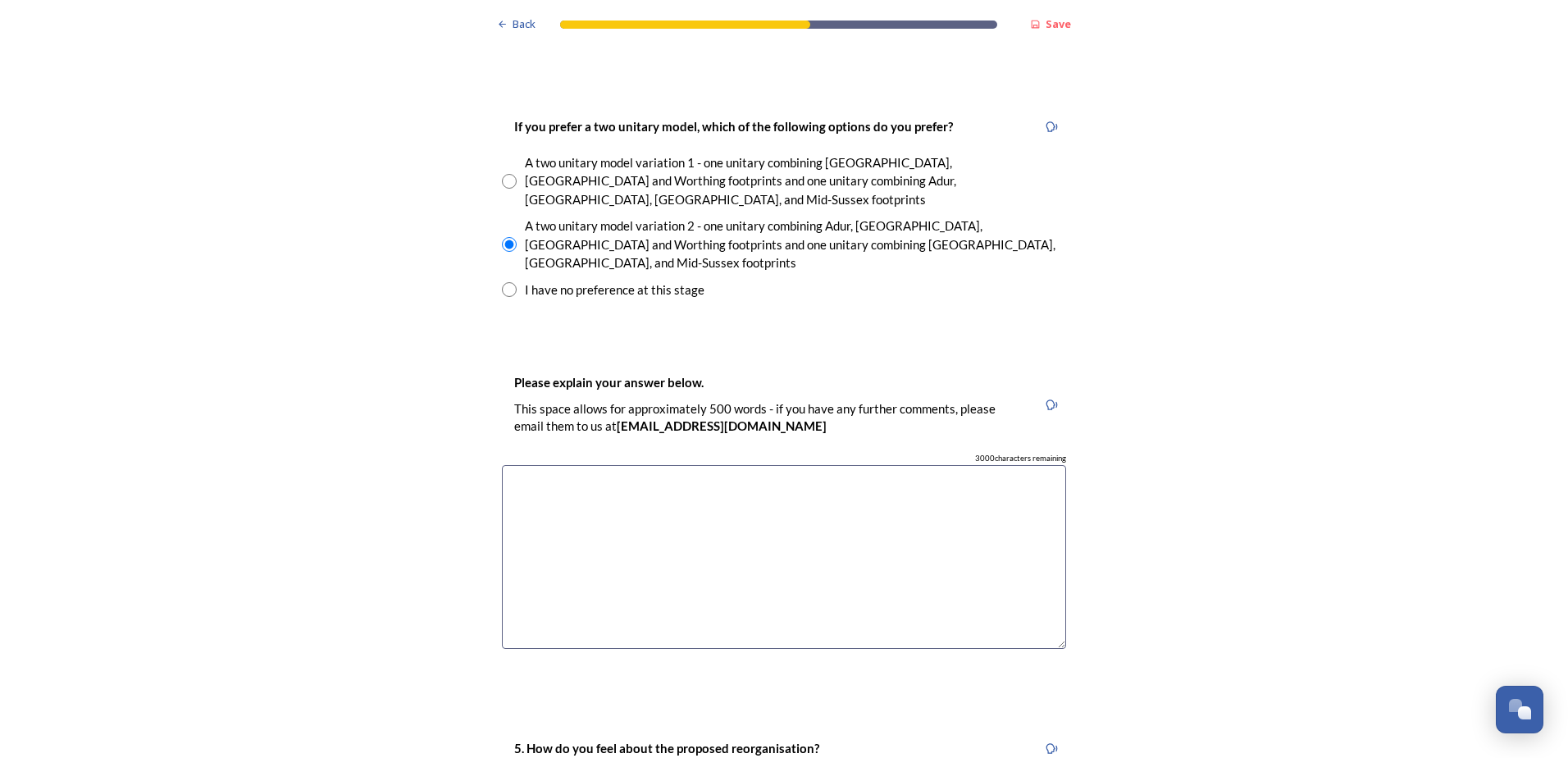
click at [643, 491] on textarea at bounding box center [784, 557] width 564 height 184
type textarea "W"
type textarea "A"
click at [752, 465] on textarea "Adur and Worthing already work together, ASrun and Chichester have taled about …" at bounding box center [784, 557] width 564 height 184
click at [880, 465] on textarea "Adur and Worthing already work together, Arun and Chichester have taled about m…" at bounding box center [784, 557] width 564 height 184
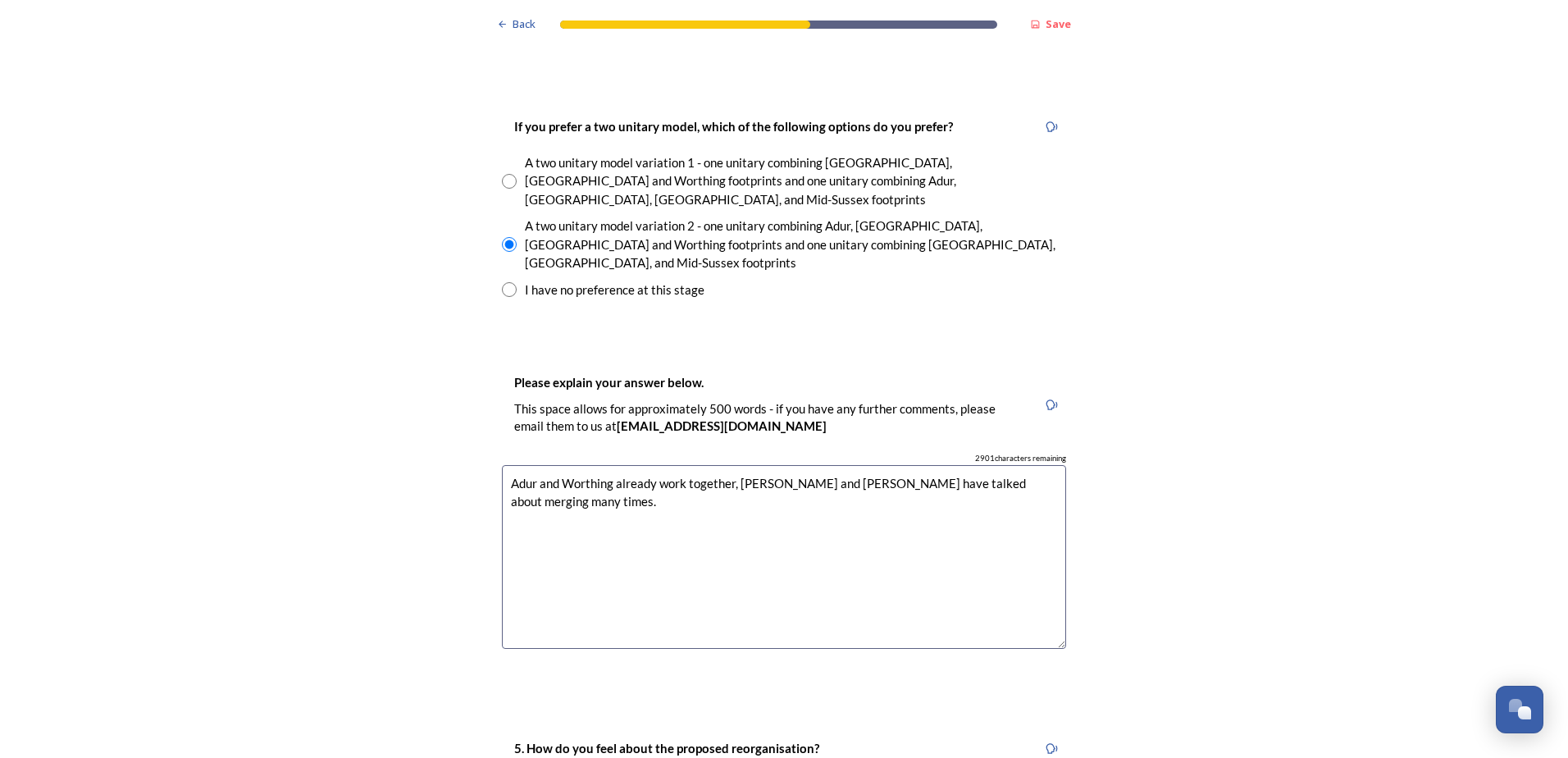
click at [560, 465] on textarea "Adur and Worthing already work together, Arun and Chichester have talked about …" at bounding box center [784, 557] width 564 height 184
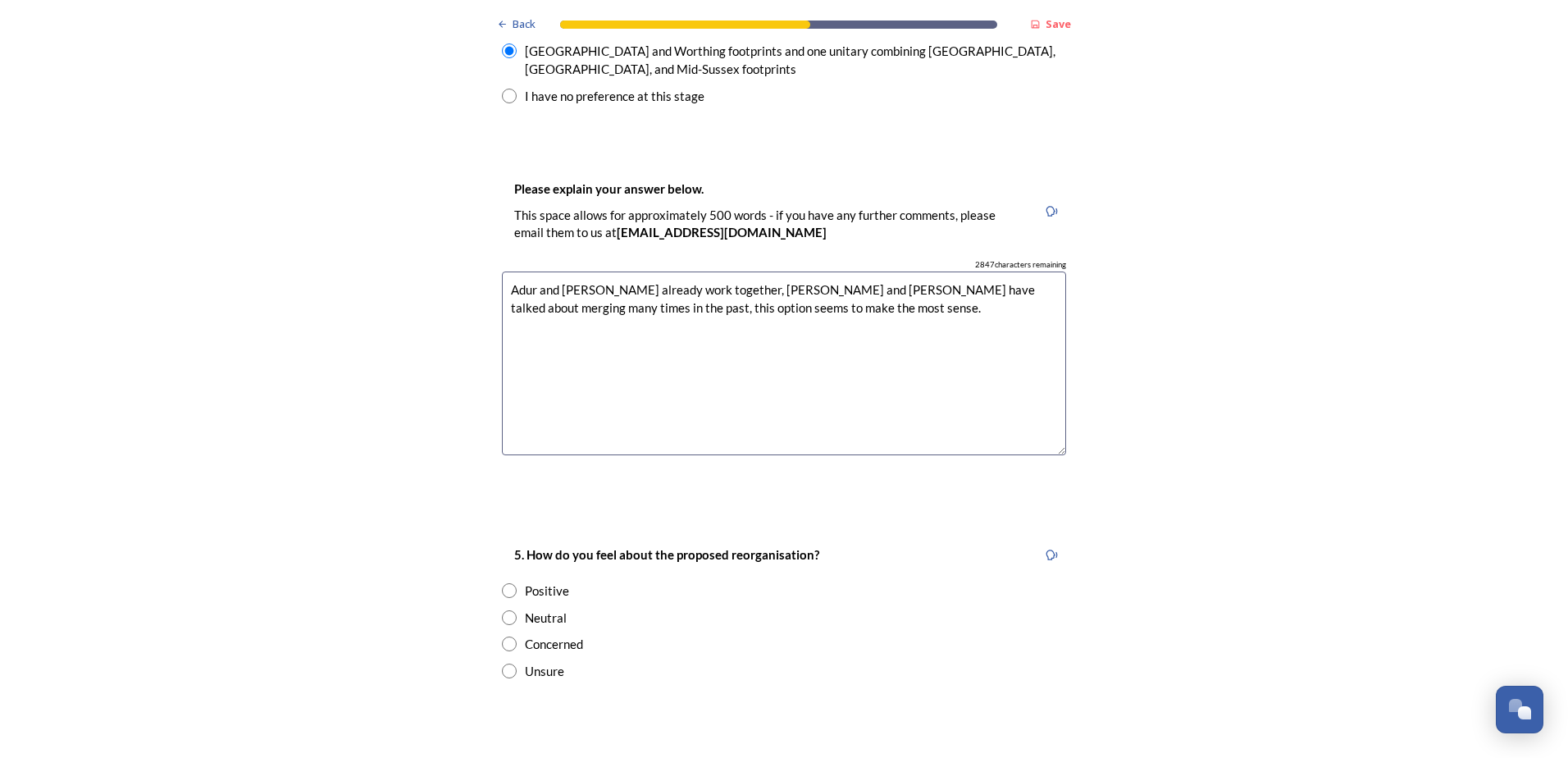
scroll to position [2625, 0]
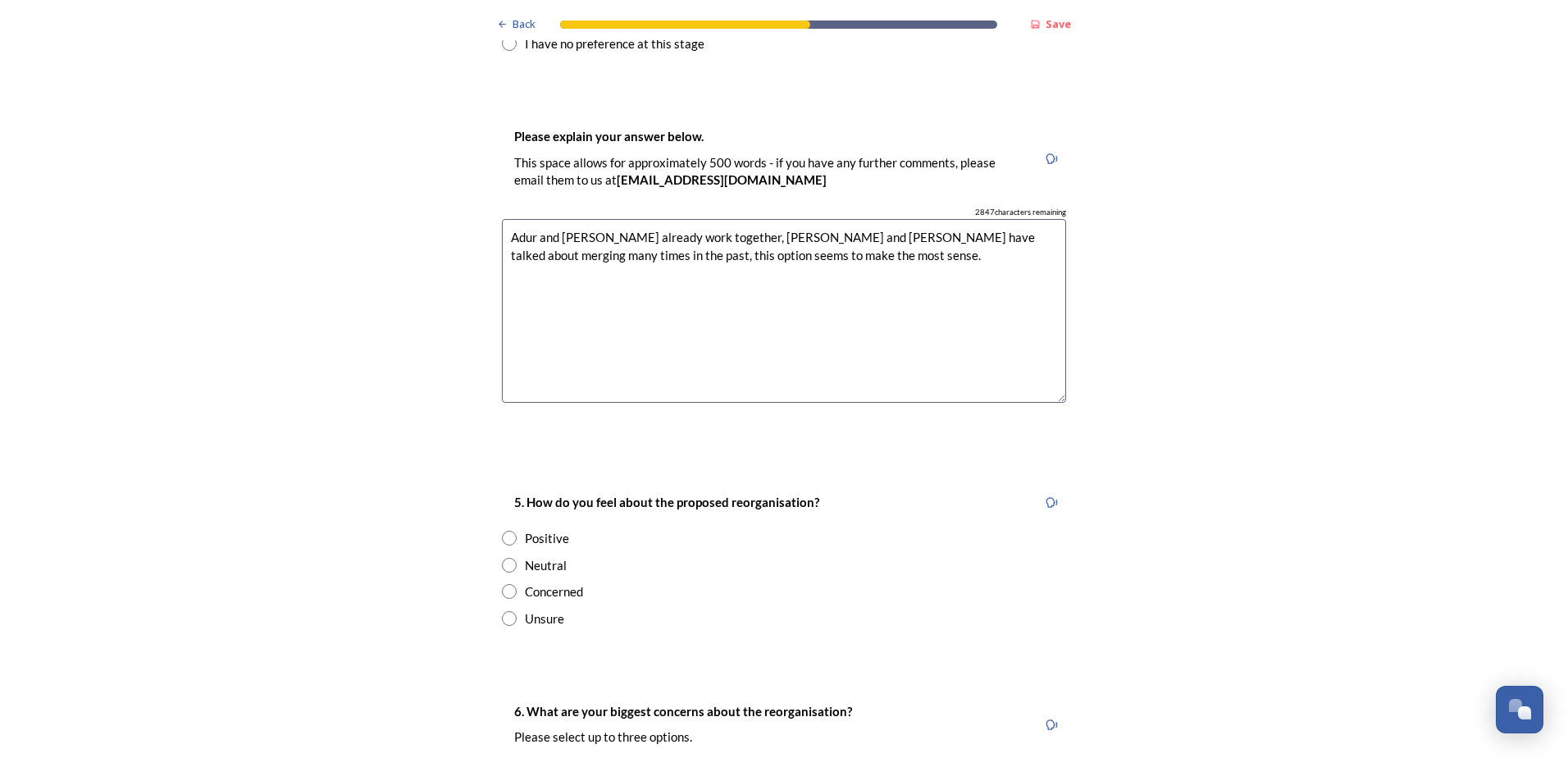
type textarea "Adur and Worthing already work together, Arun and Chichester have talked about …"
click at [502, 558] on input "radio" at bounding box center [509, 565] width 15 height 15
radio input "true"
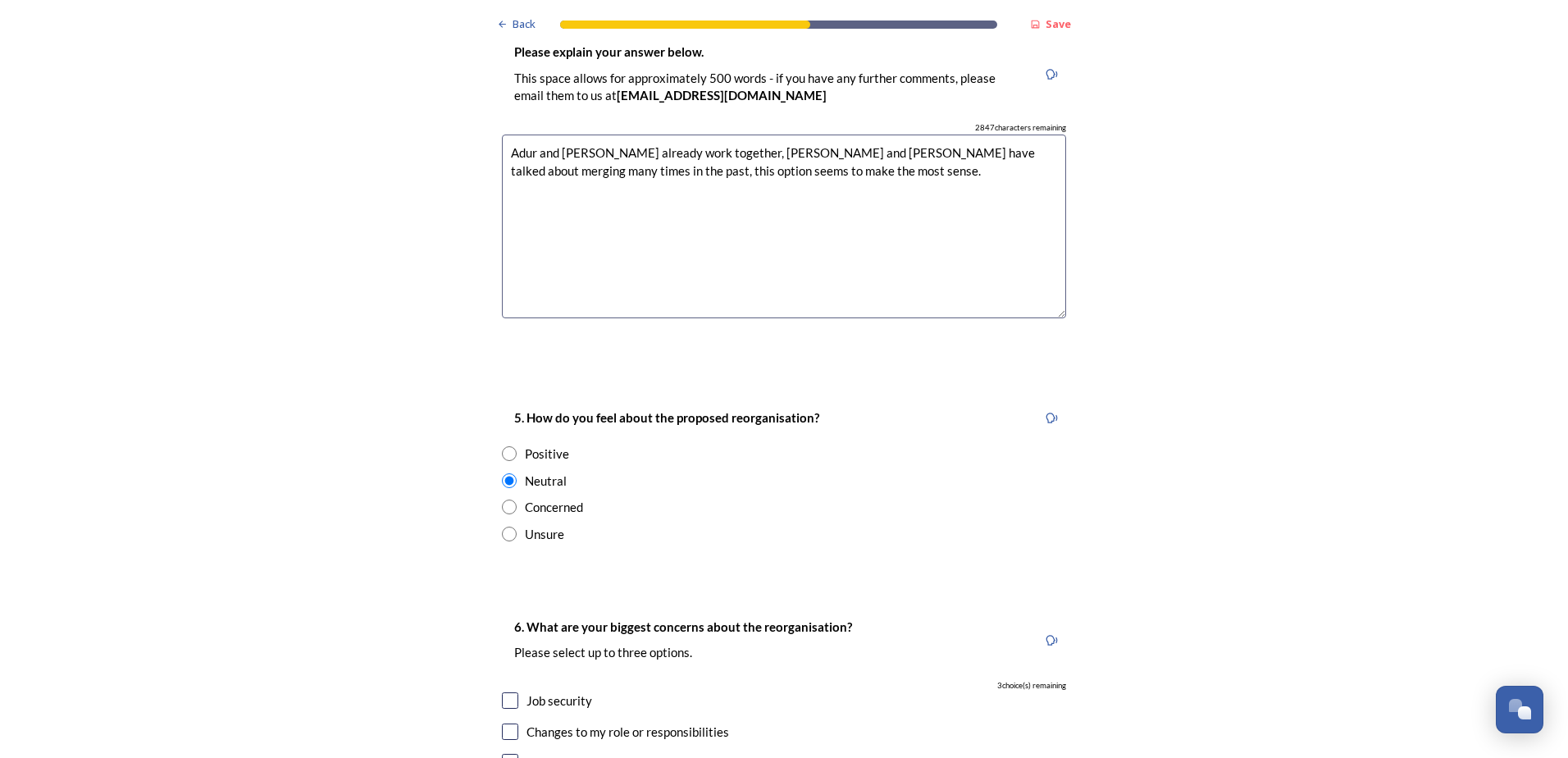
scroll to position [2871, 0]
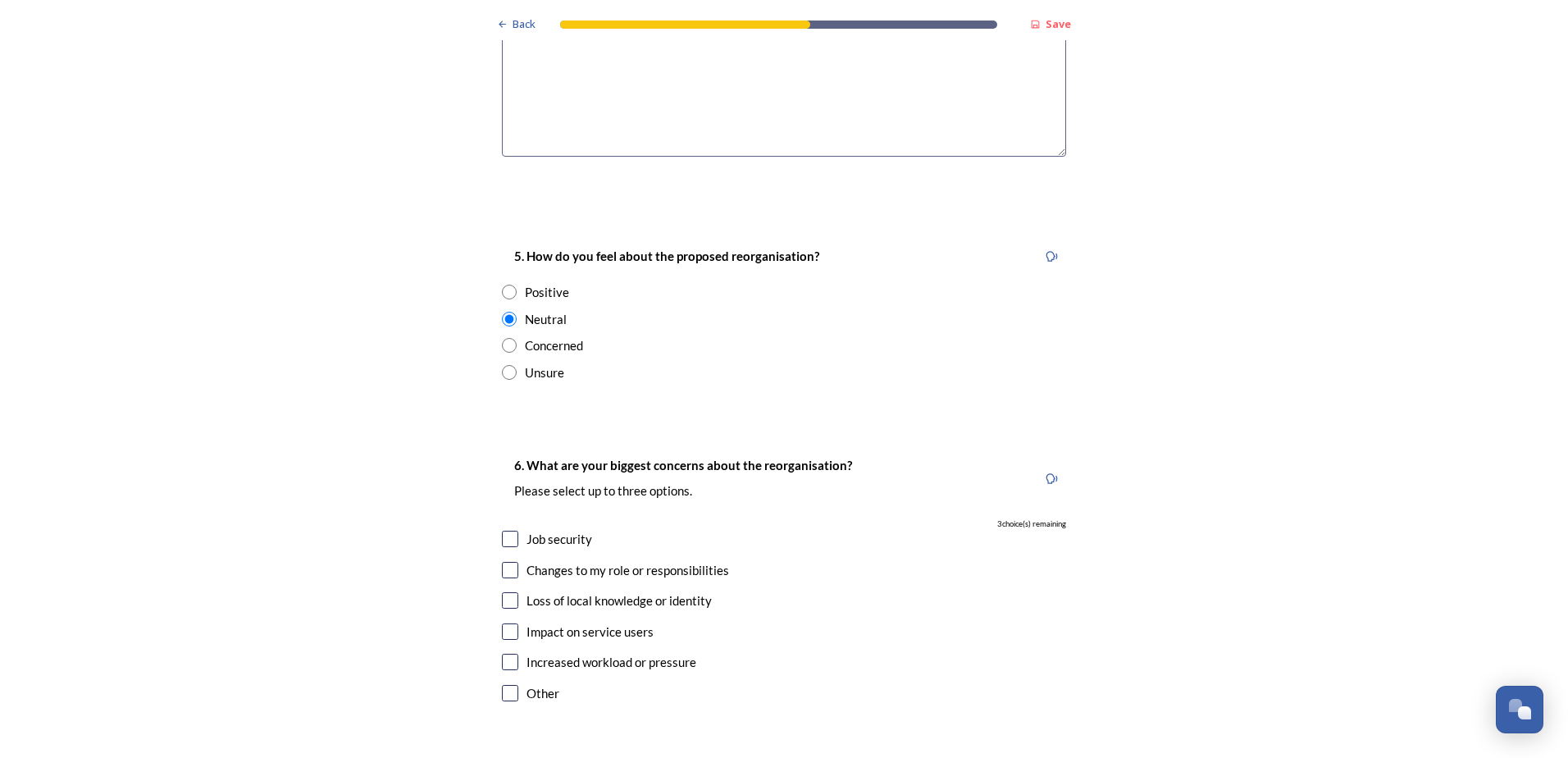
click at [502, 562] on input "checkbox" at bounding box center [510, 570] width 17 height 17
checkbox input "true"
drag, startPoint x: 501, startPoint y: 579, endPoint x: 962, endPoint y: 540, distance: 462.6
click at [503, 654] on input "checkbox" at bounding box center [510, 661] width 17 height 17
checkbox input "true"
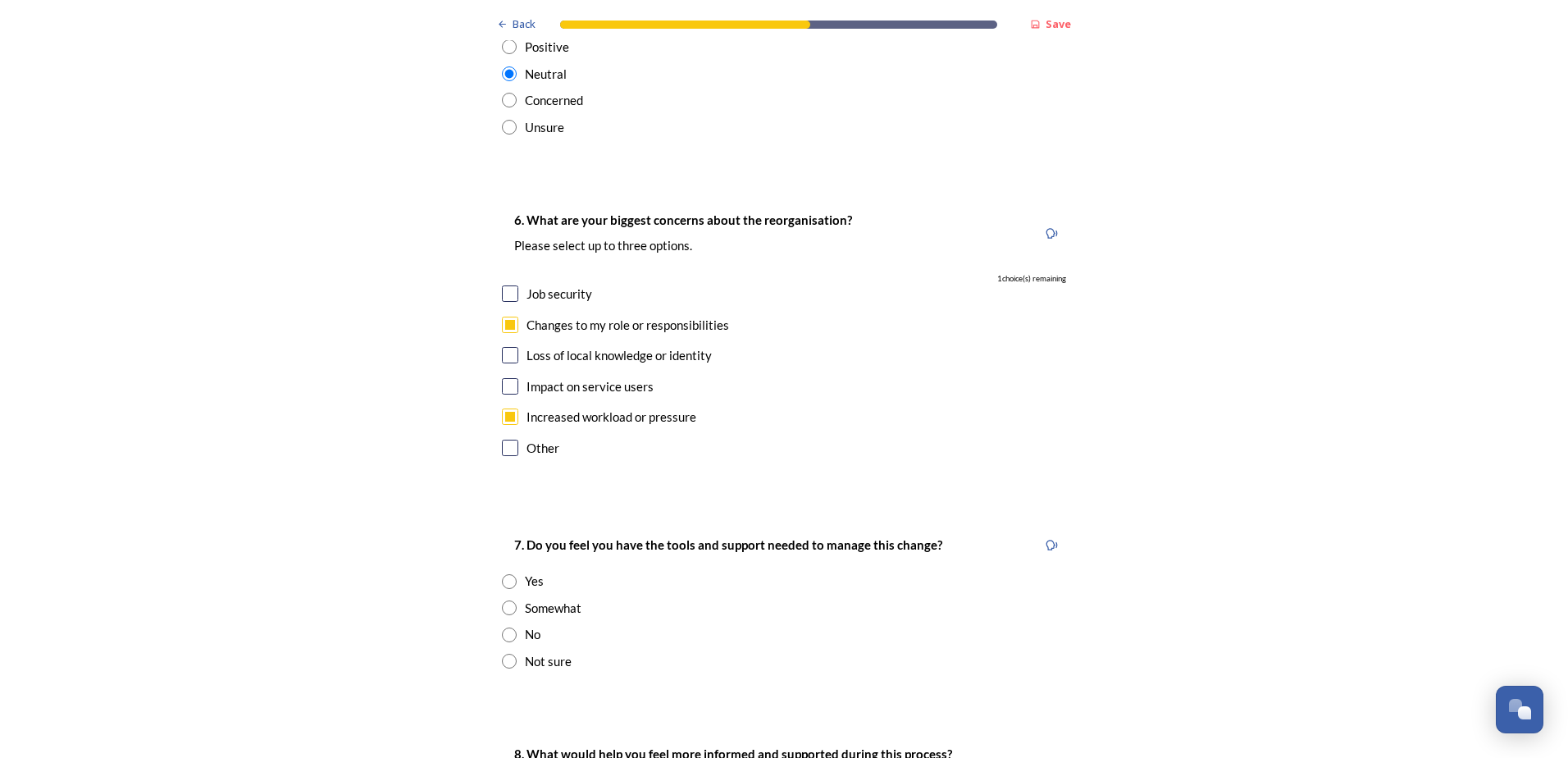
scroll to position [3117, 0]
click at [502, 599] on input "radio" at bounding box center [509, 607] width 15 height 15
radio input "true"
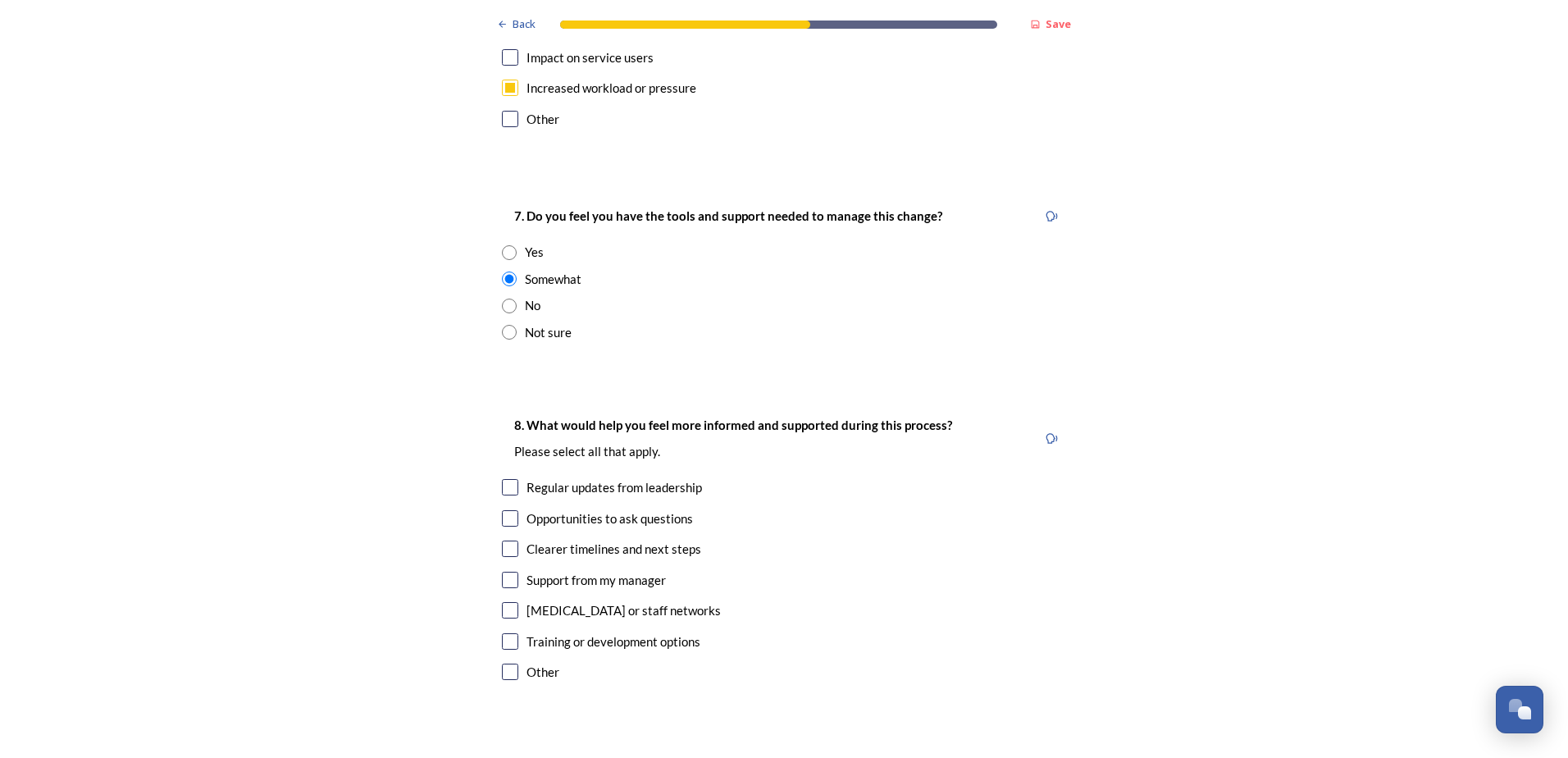
click at [502, 479] on input "checkbox" at bounding box center [510, 487] width 17 height 17
checkbox input "true"
click at [510, 540] on input "checkbox" at bounding box center [510, 548] width 17 height 17
checkbox input "true"
click at [502, 632] on div "Training or development options" at bounding box center [784, 641] width 564 height 19
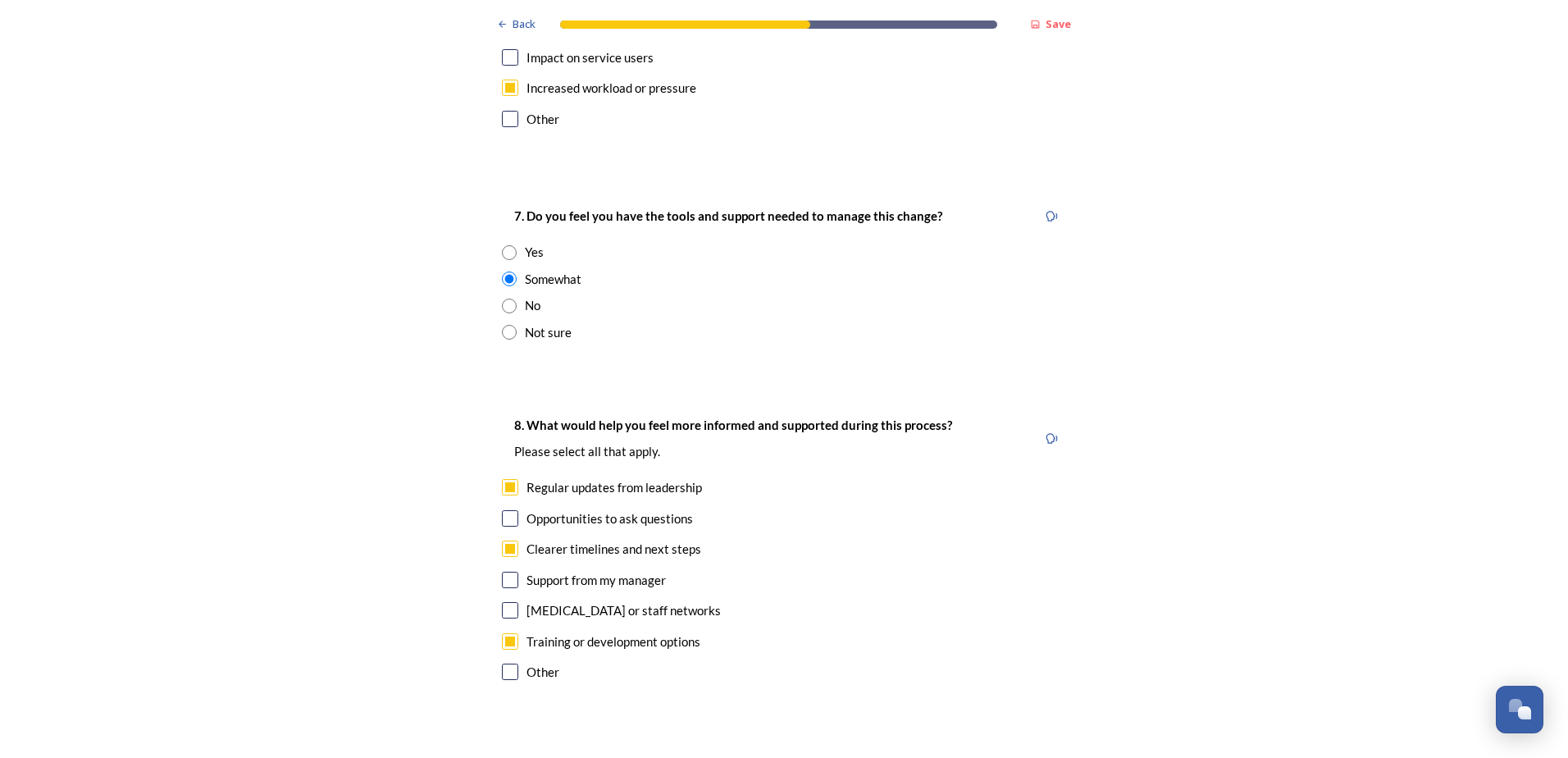
checkbox input "true"
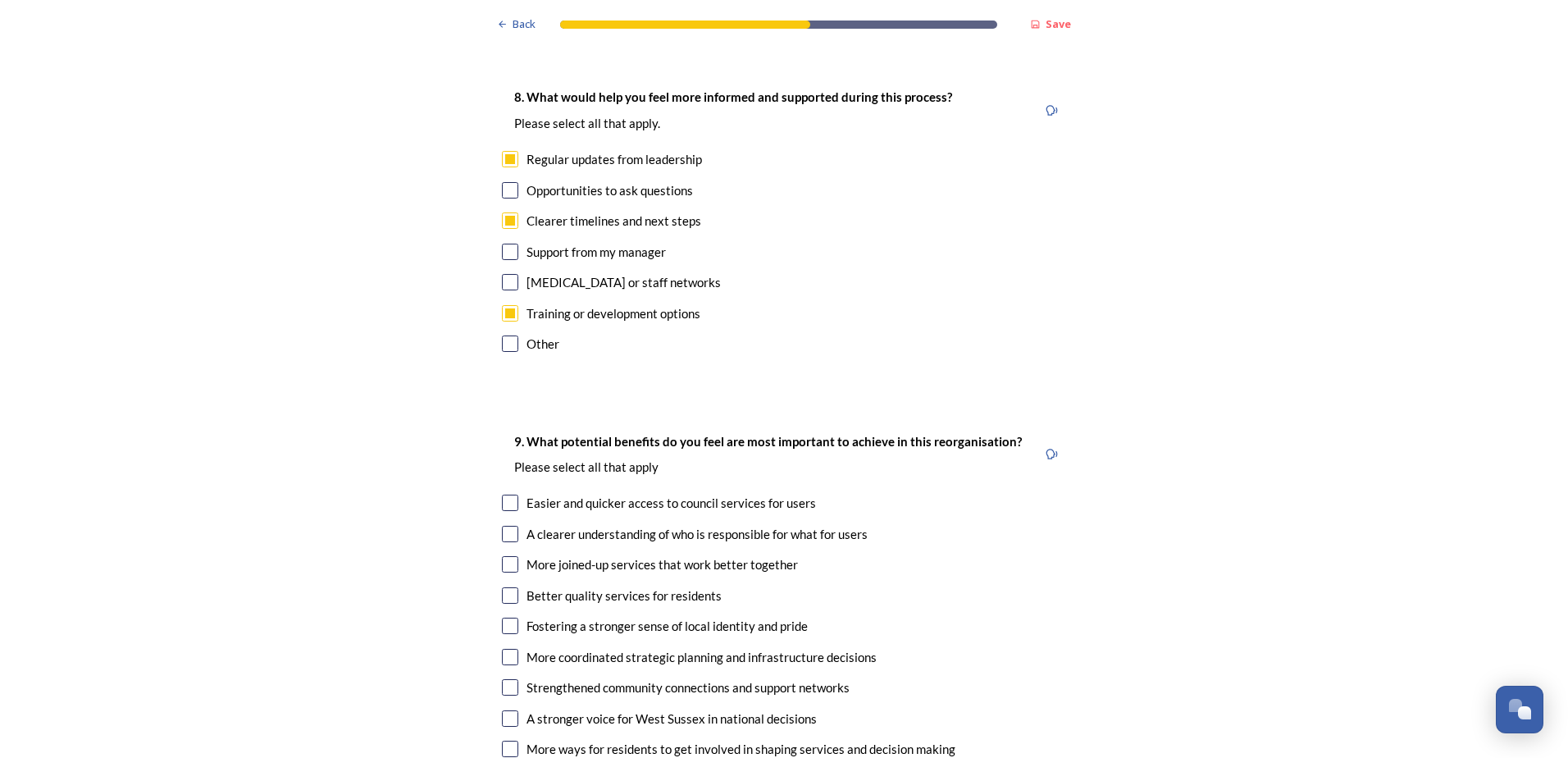
scroll to position [3856, 0]
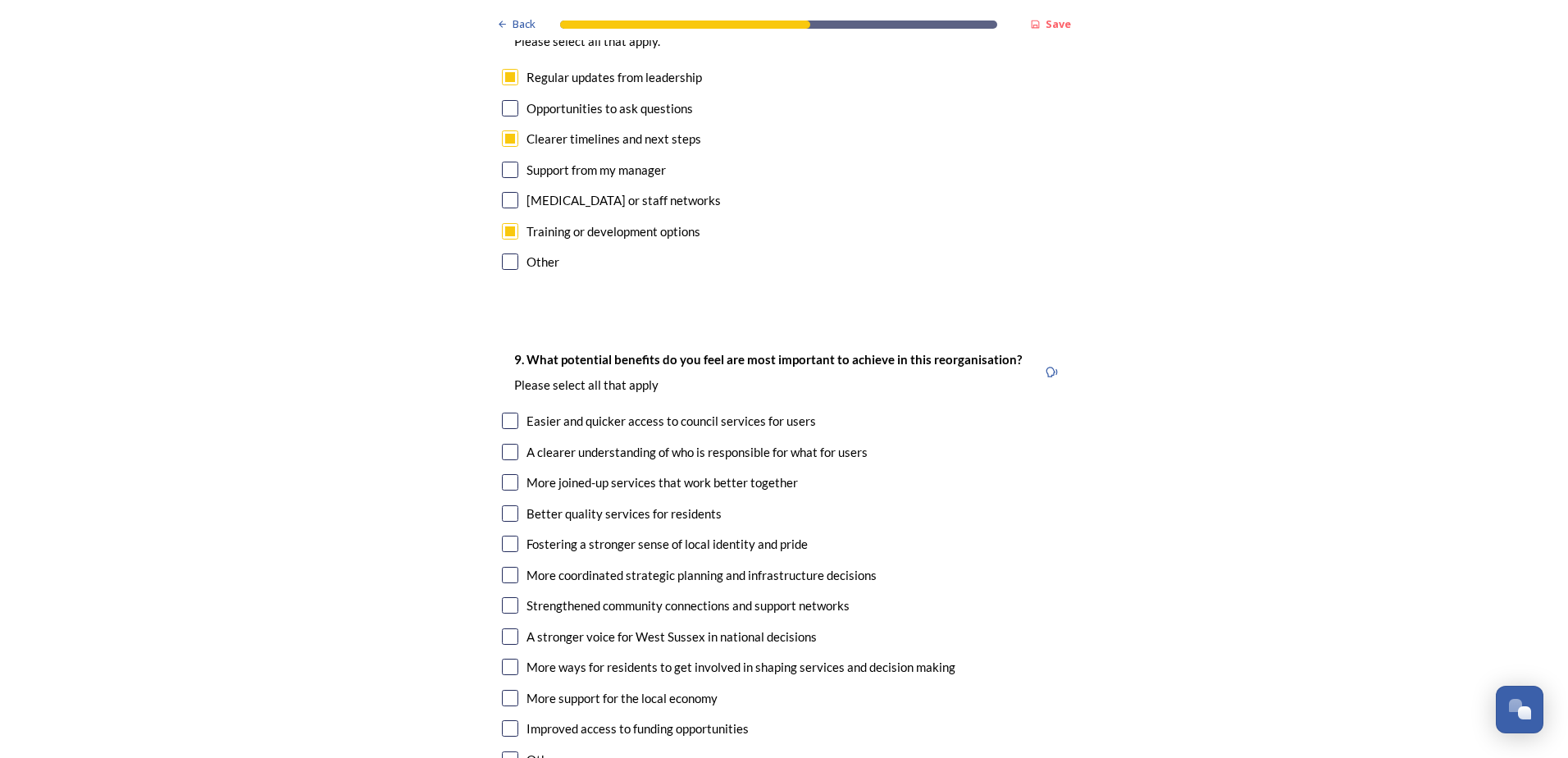
click at [504, 333] on div "9. What potential benefits do you feel are most important to achieve in this re…" at bounding box center [784, 561] width 591 height 457
click at [508, 413] on input "checkbox" at bounding box center [510, 421] width 17 height 17
checkbox input "true"
click at [506, 474] on input "checkbox" at bounding box center [510, 482] width 17 height 17
checkbox input "true"
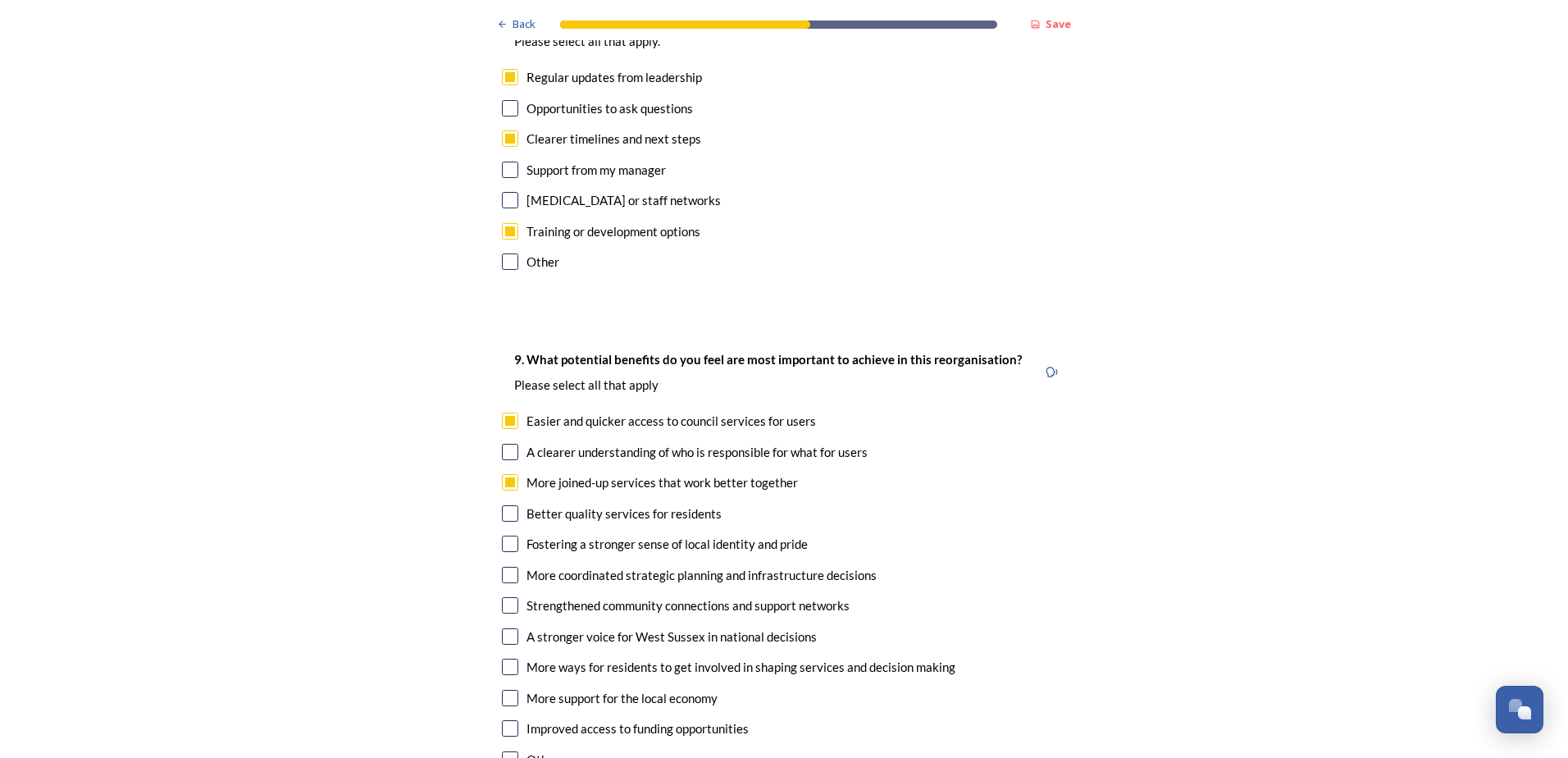
click at [506, 506] on input "checkbox" at bounding box center [510, 514] width 17 height 17
checkbox input "true"
click at [512, 567] on input "checkbox" at bounding box center [510, 575] width 17 height 17
checkbox input "true"
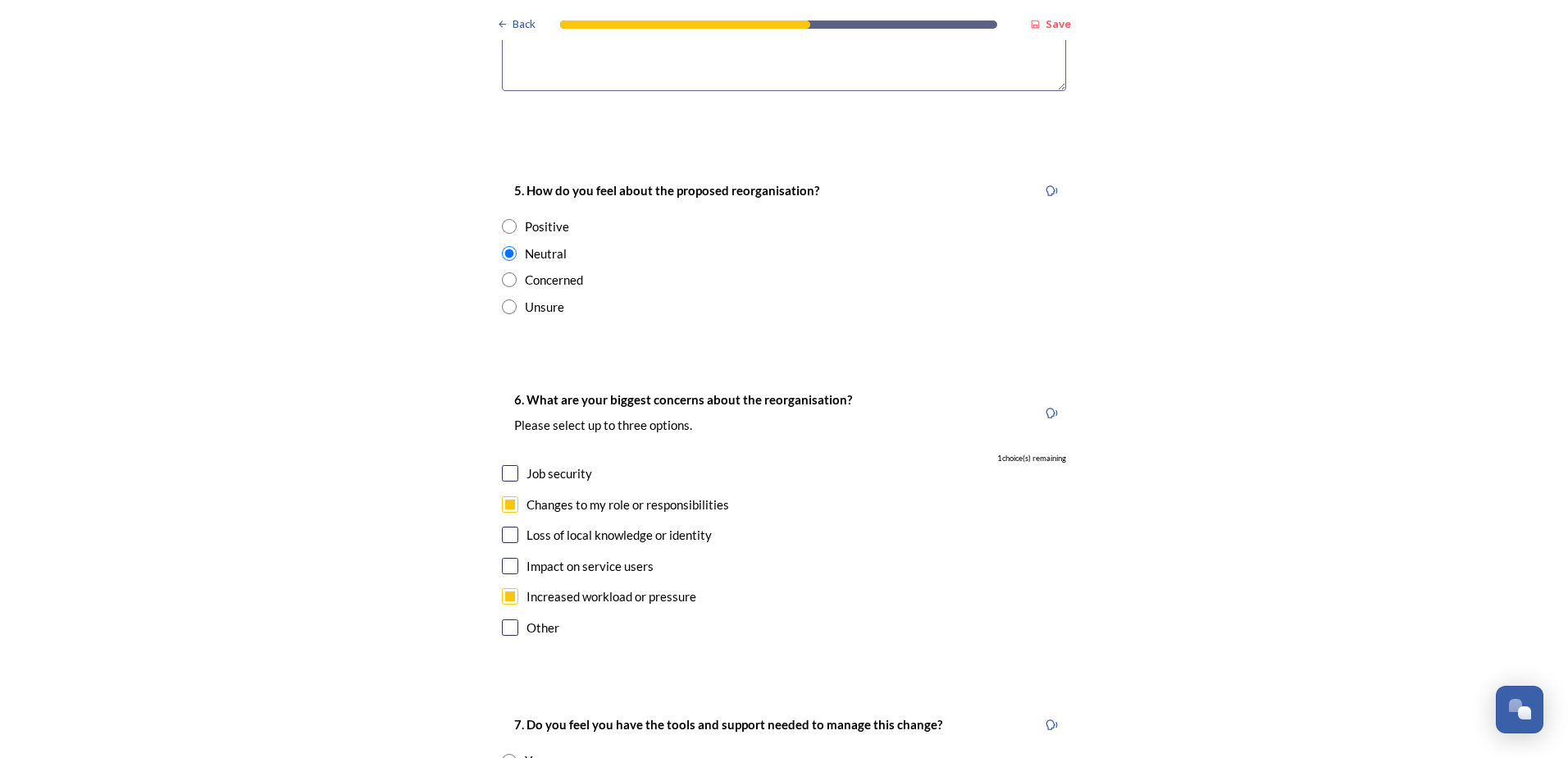
scroll to position [2945, 0]
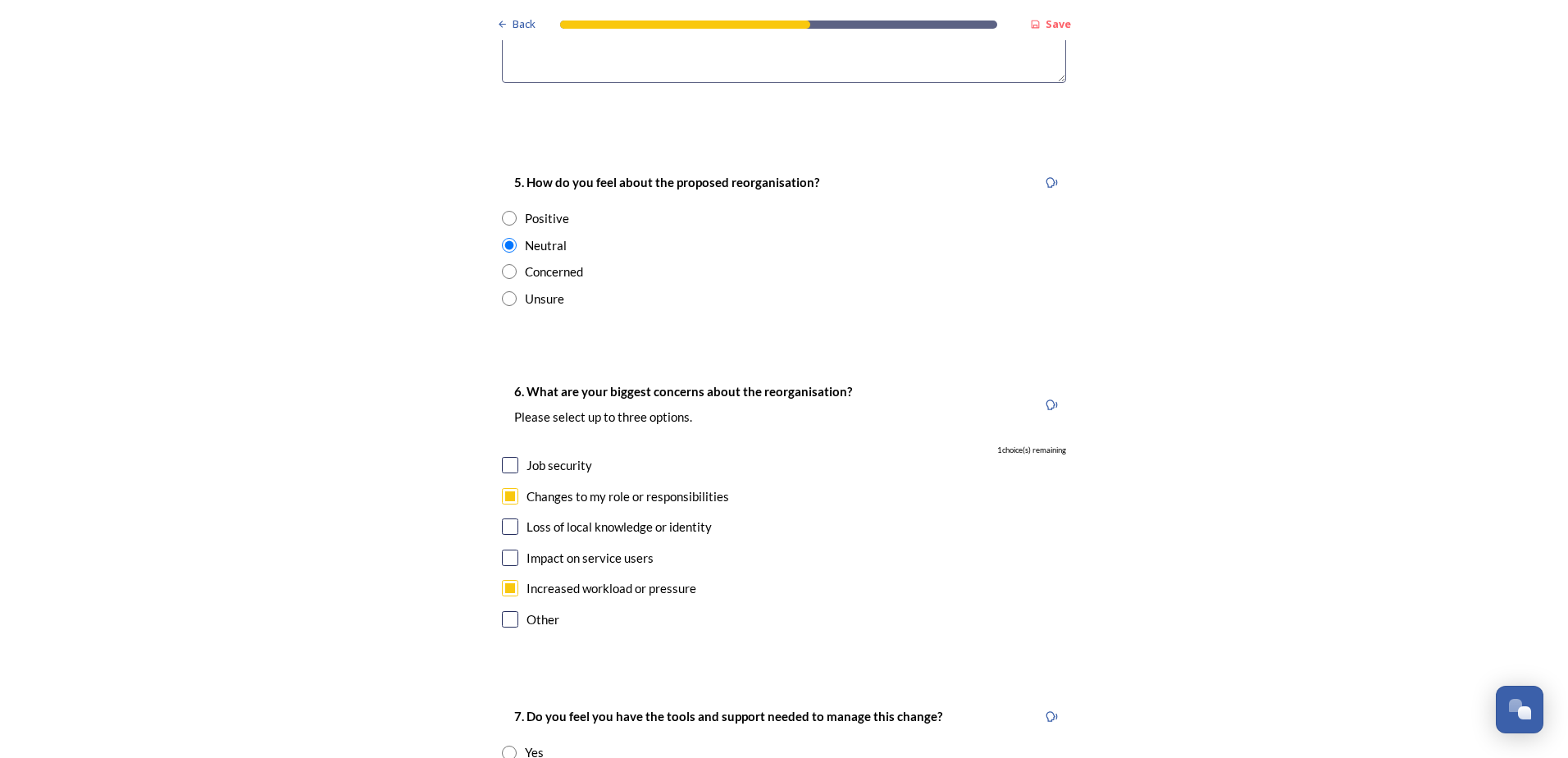
click at [506, 457] on input "checkbox" at bounding box center [510, 465] width 17 height 17
checkbox input "true"
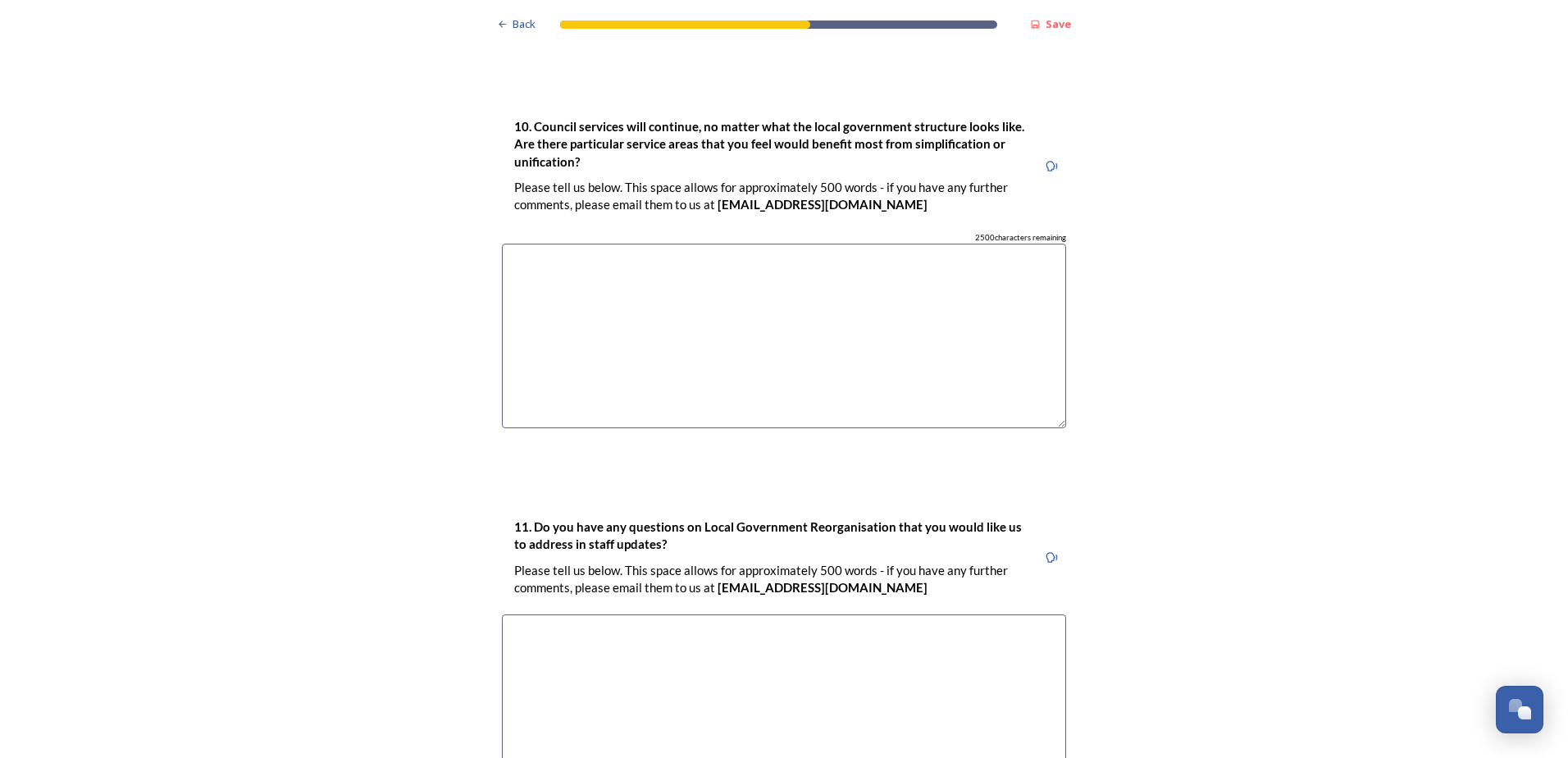
scroll to position [4749, 0]
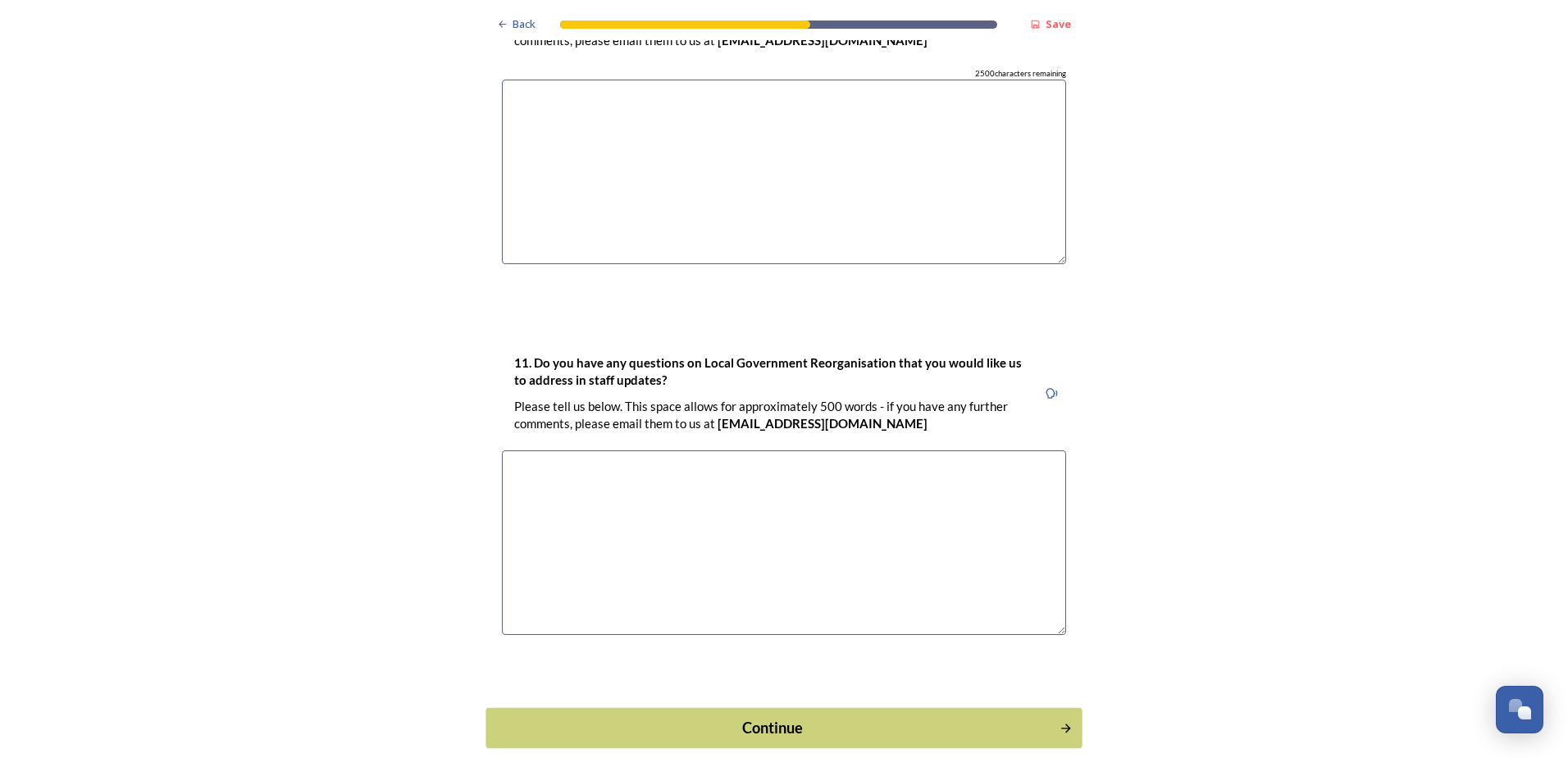
click at [731, 716] on div "Continue" at bounding box center [773, 727] width 555 height 22
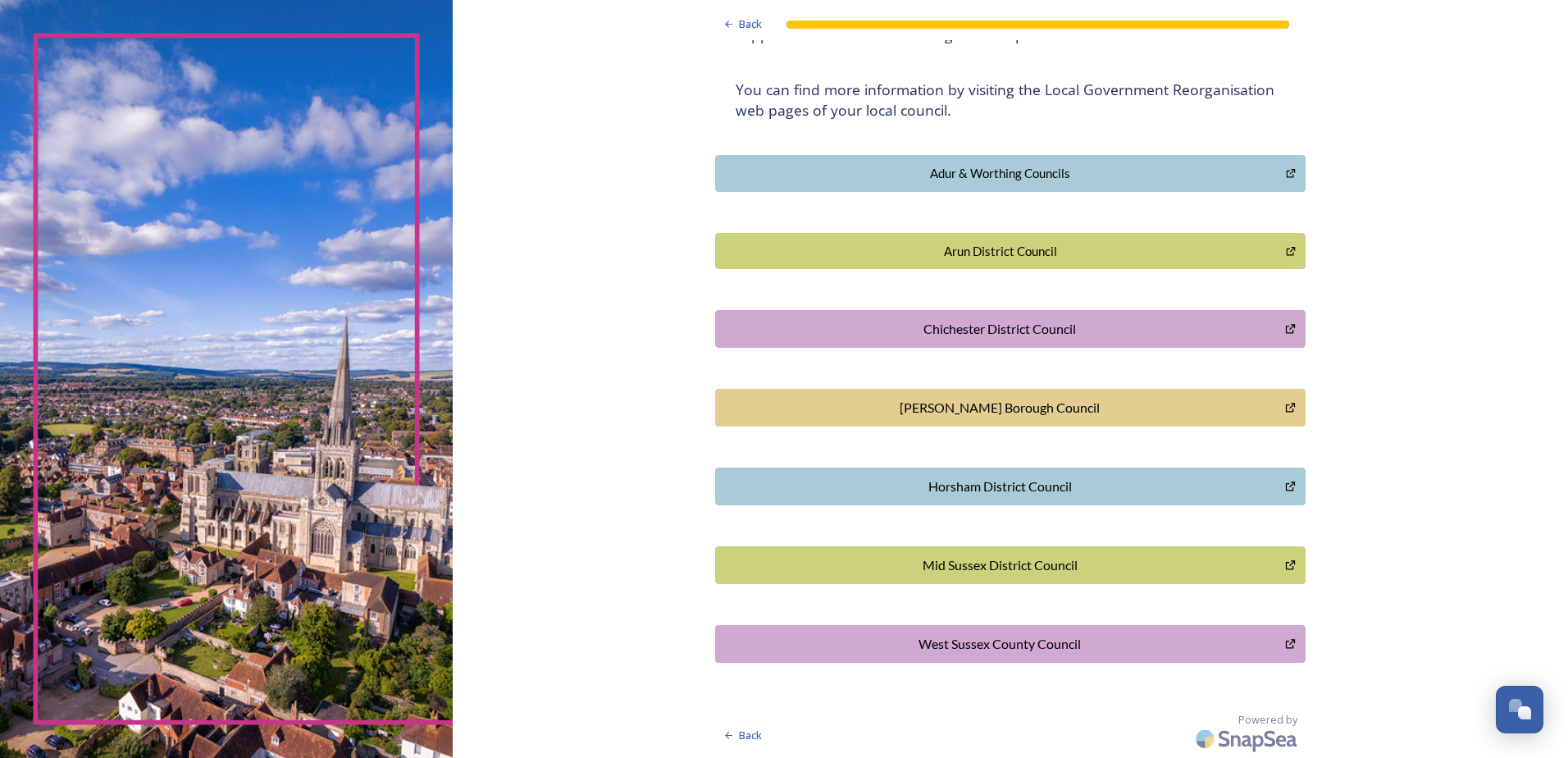
scroll to position [0, 0]
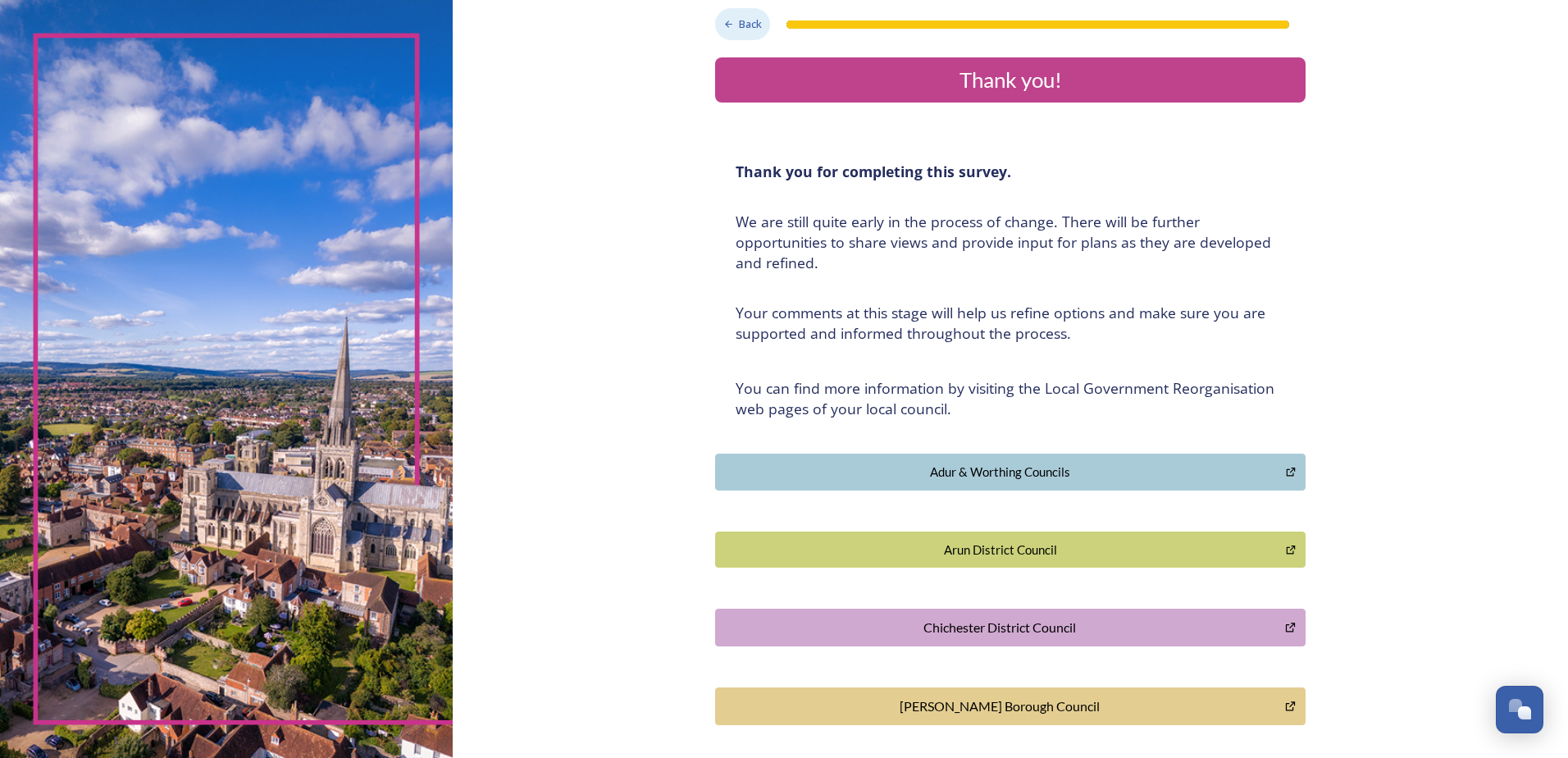
click at [740, 27] on span "Back" at bounding box center [751, 25] width 23 height 16
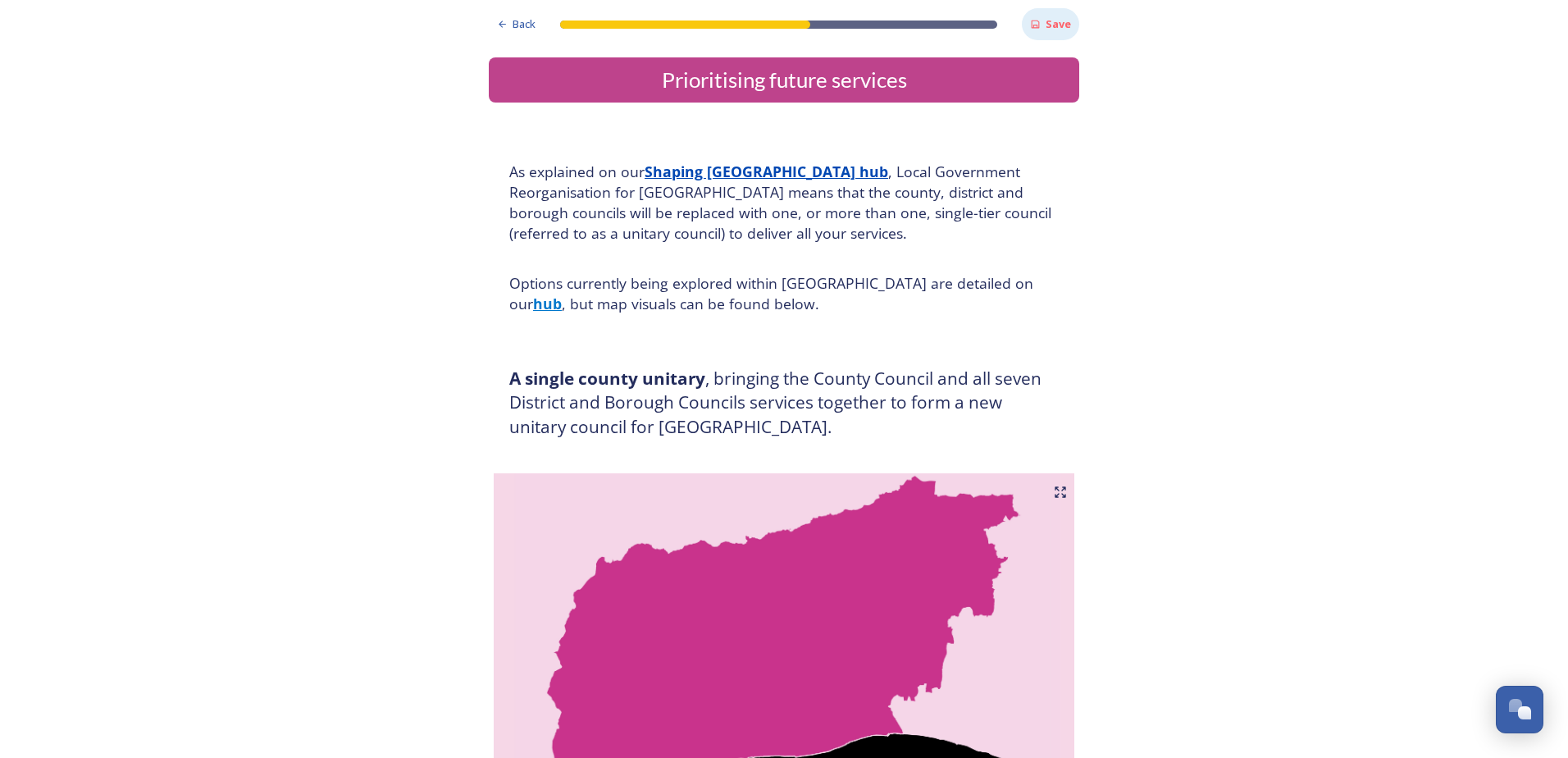
click at [1051, 27] on strong "Save" at bounding box center [1058, 24] width 26 height 15
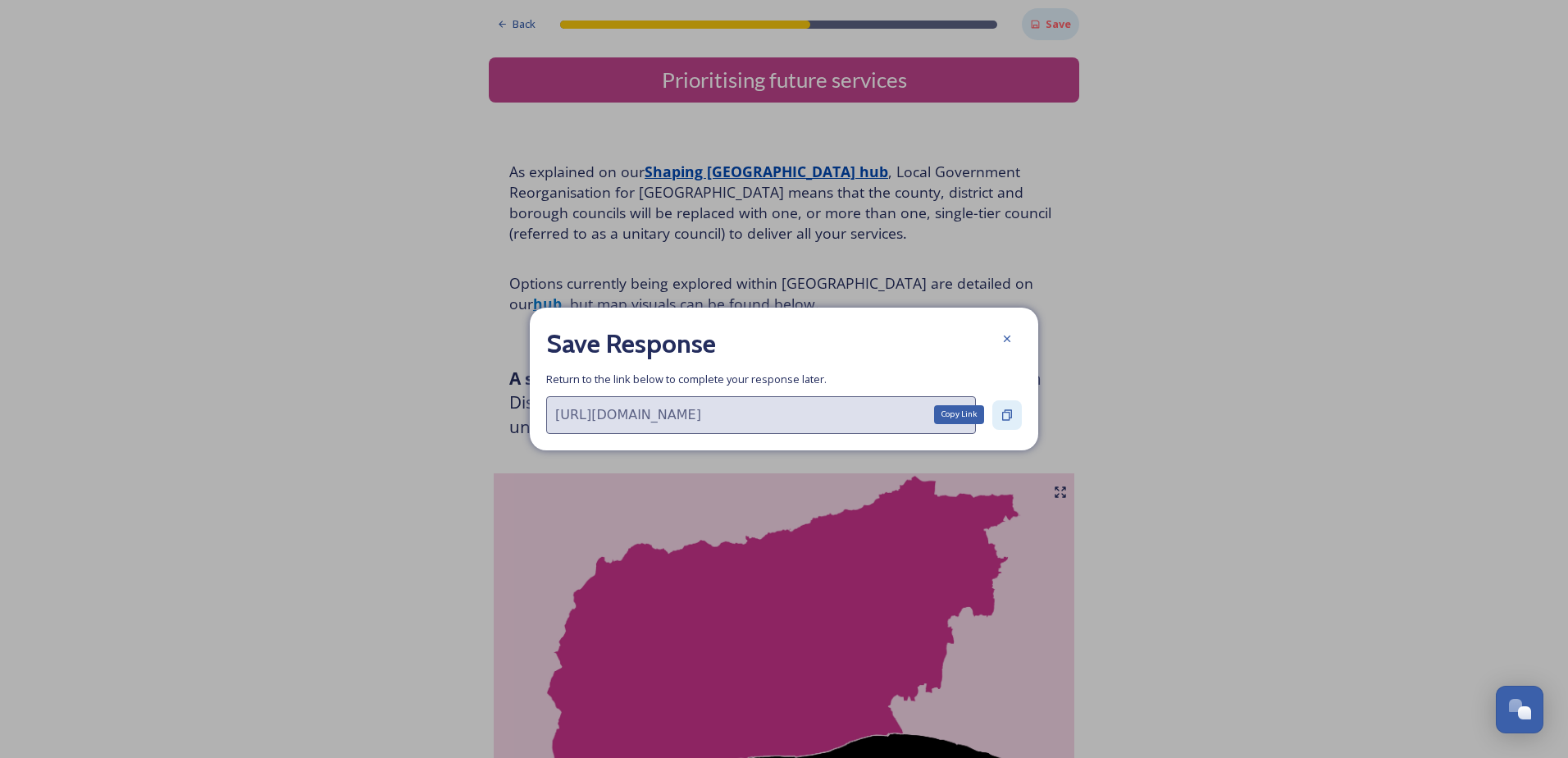
click at [1008, 408] on icon at bounding box center [1007, 414] width 13 height 13
